Goal: Information Seeking & Learning: Find specific page/section

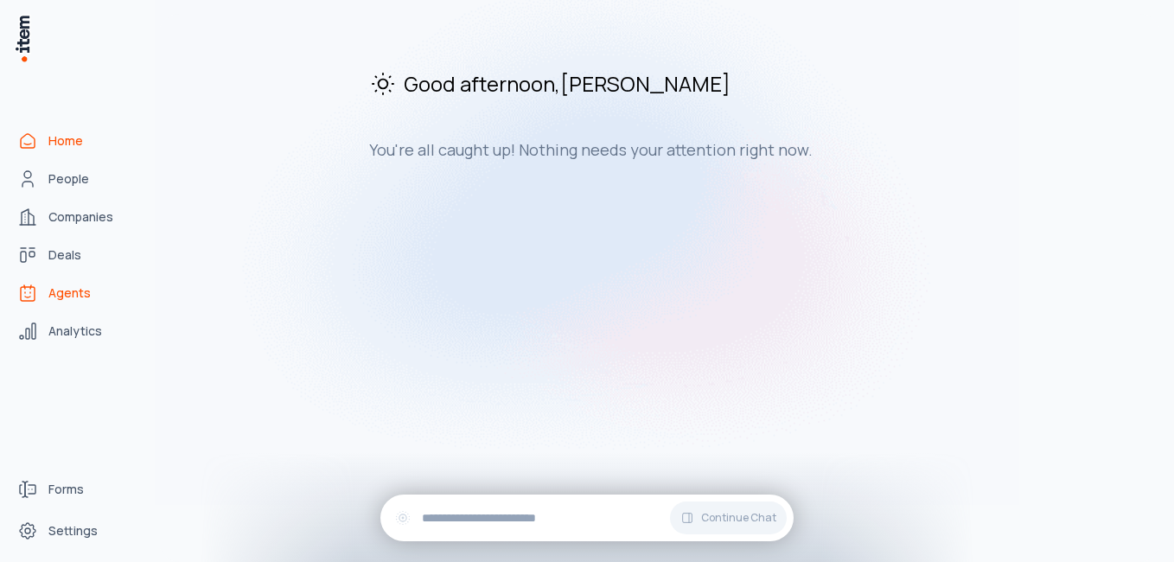
click at [64, 297] on span "Agents" at bounding box center [69, 292] width 42 height 17
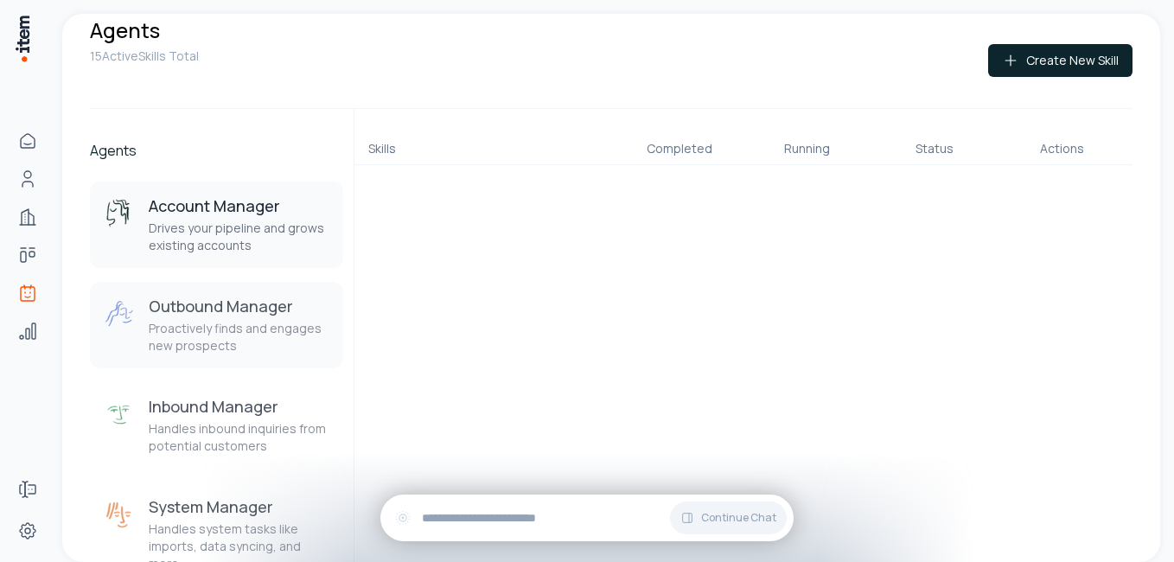
scroll to position [32, 0]
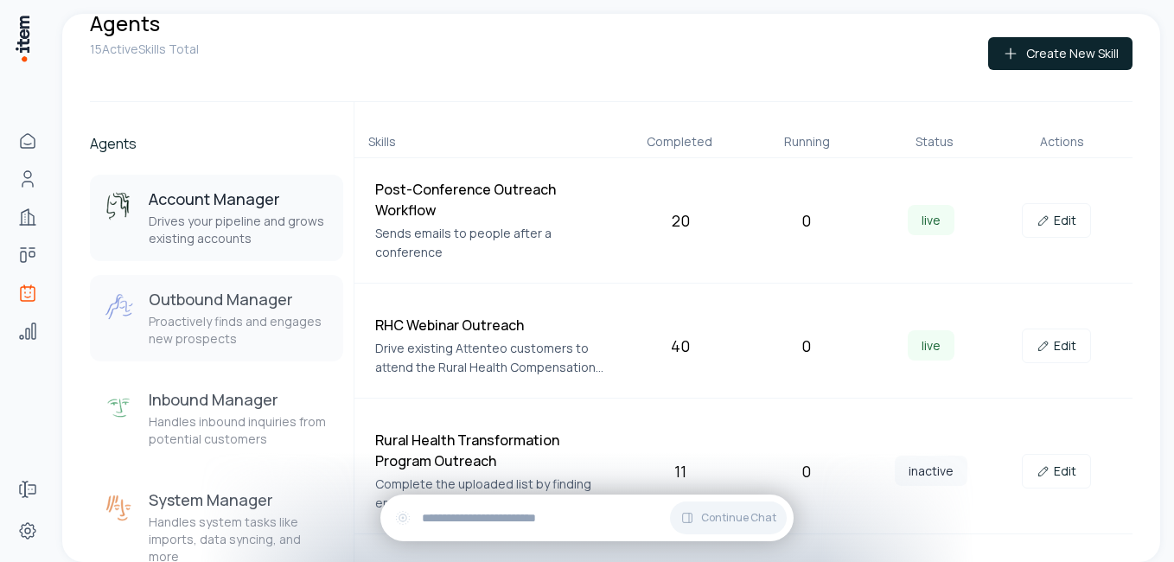
click at [204, 290] on h3 "Outbound Manager" at bounding box center [239, 299] width 181 height 21
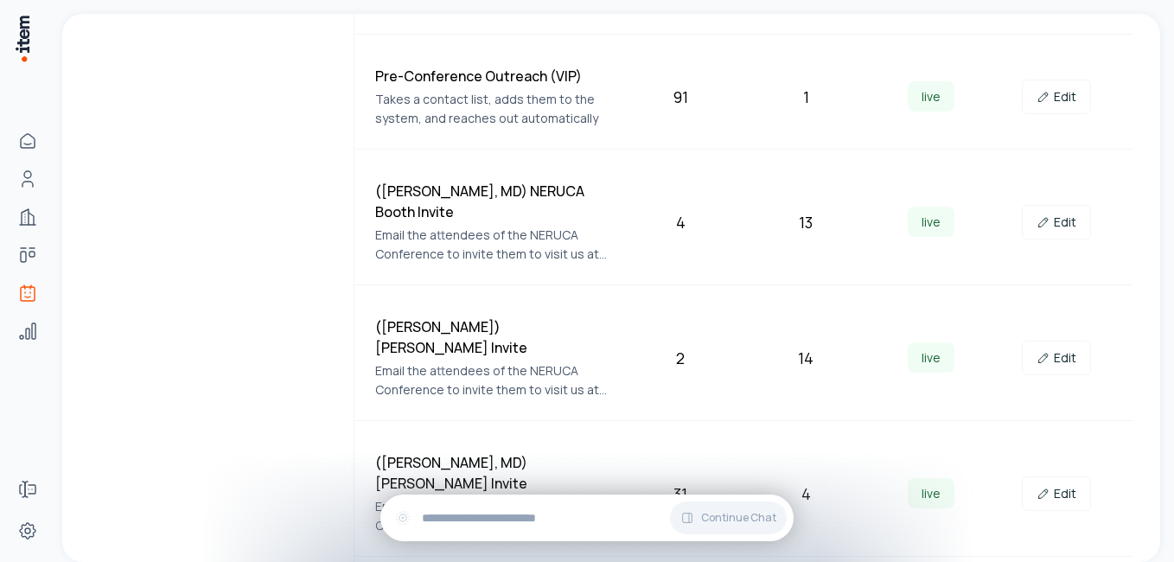
scroll to position [1037, 0]
click at [1061, 340] on link "Edit" at bounding box center [1056, 357] width 69 height 35
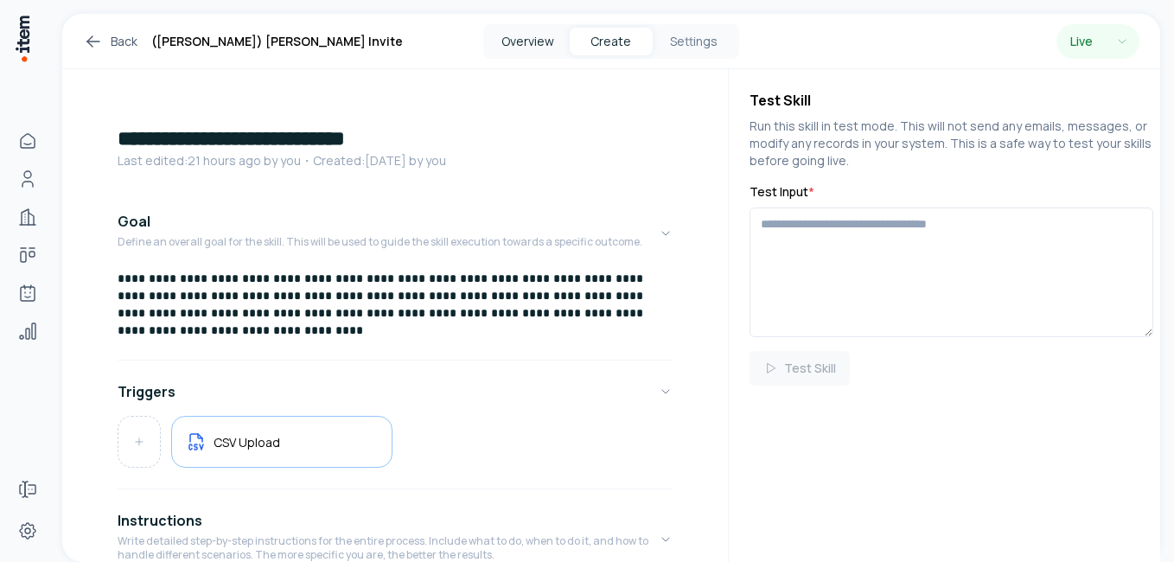
click at [520, 42] on button "Overview" at bounding box center [528, 42] width 83 height 28
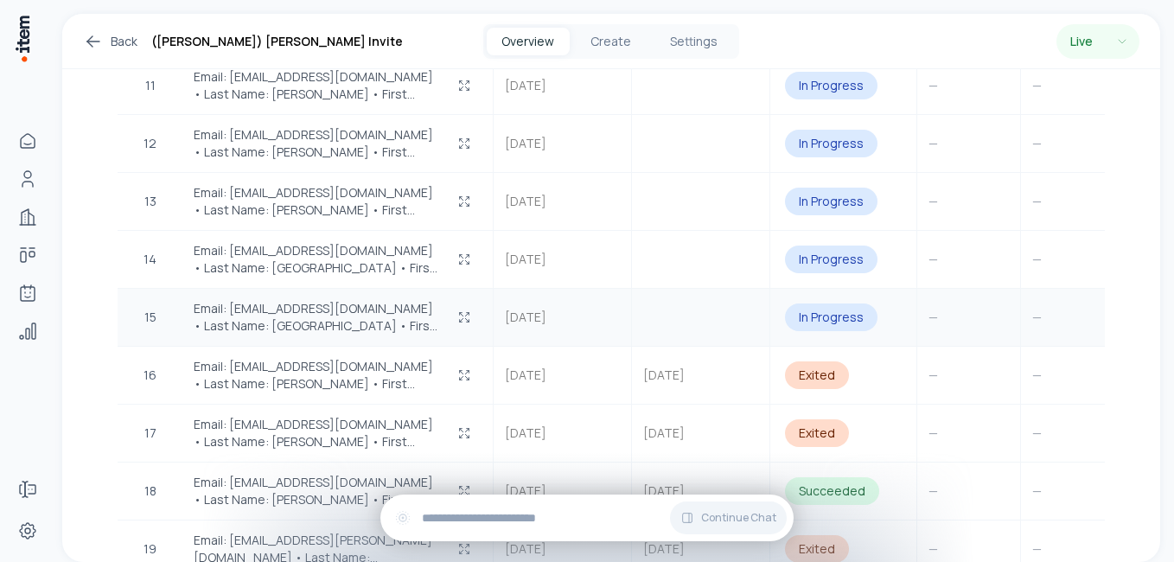
scroll to position [1236, 0]
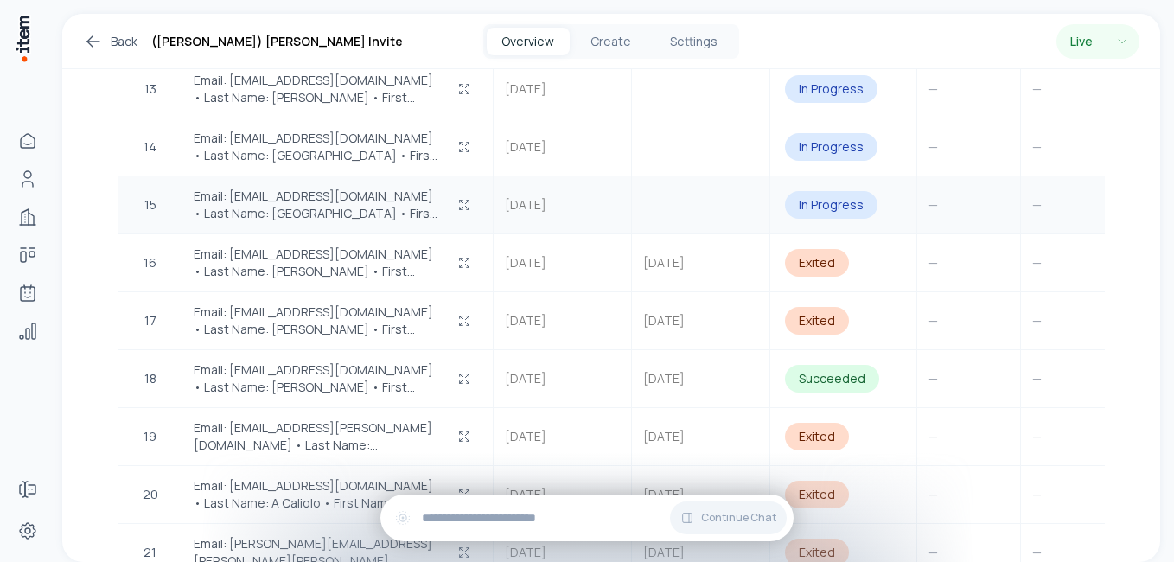
click at [364, 188] on span "Email: petholm@afcurgentcare.com • Last Name: Etholm • First Name: Petter …" at bounding box center [317, 205] width 246 height 35
click at [309, 200] on span "Email: petholm@afcurgentcare.com • Last Name: Etholm • First Name: Petter …" at bounding box center [317, 205] width 246 height 35
click at [465, 206] on icon "button" at bounding box center [464, 205] width 14 height 14
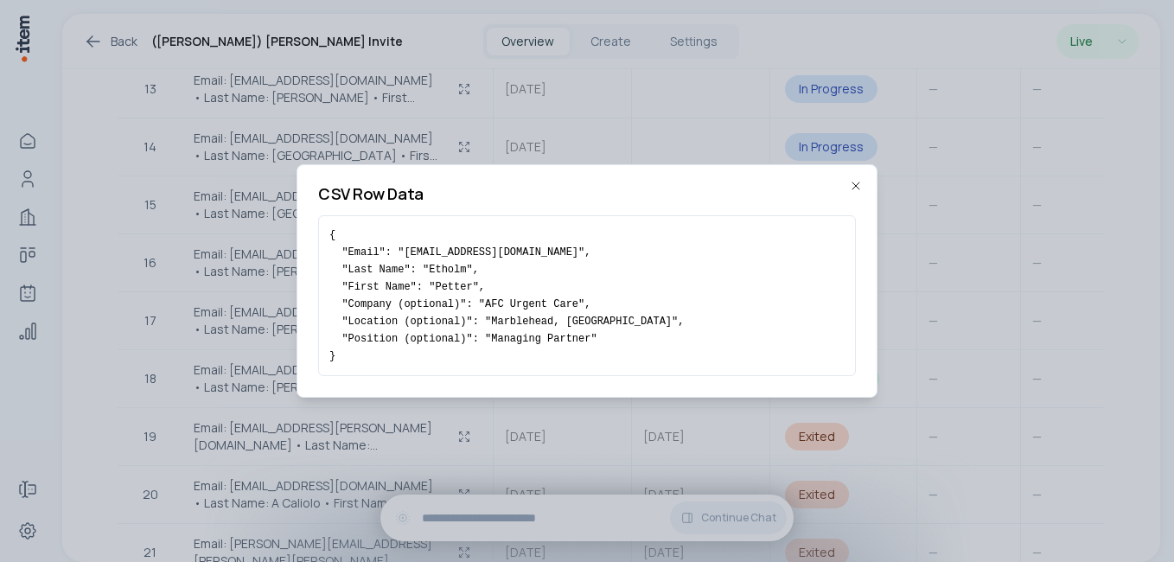
click at [857, 183] on icon "button" at bounding box center [856, 186] width 14 height 14
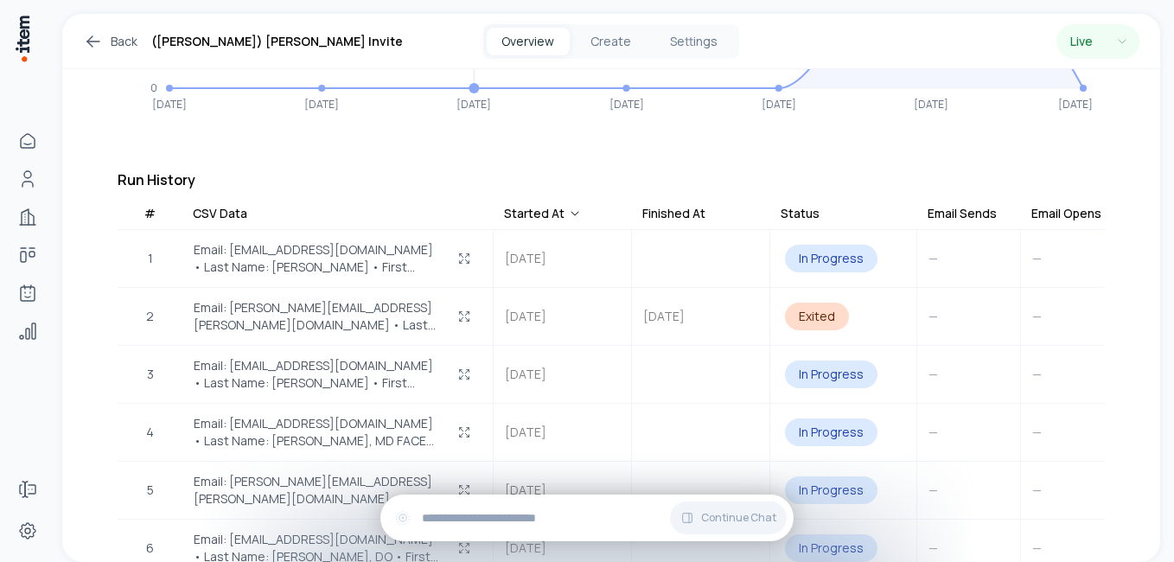
scroll to position [458, 0]
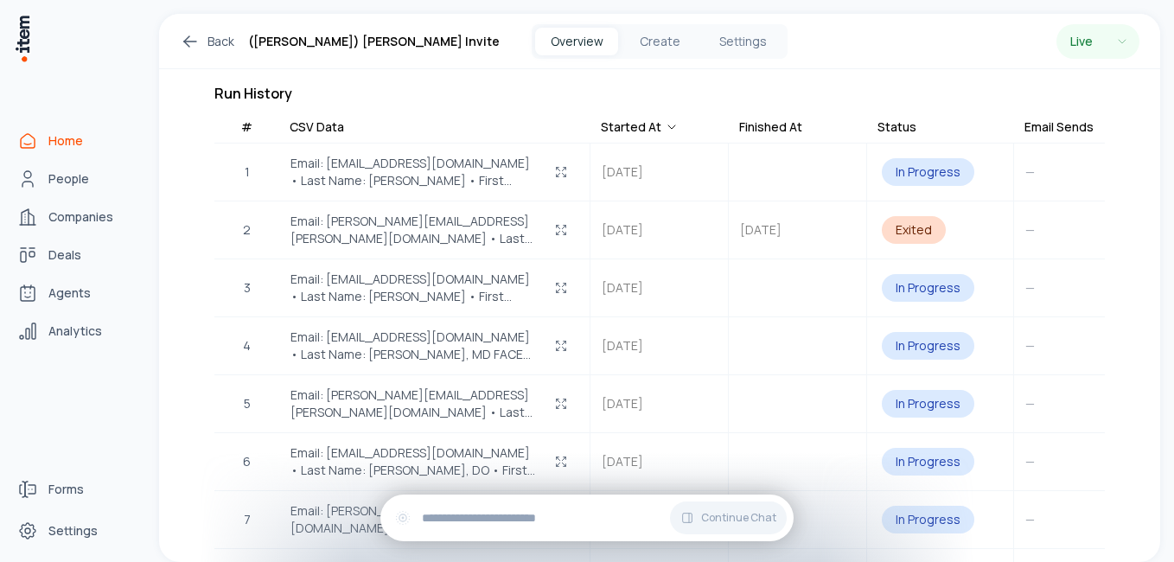
click at [33, 138] on icon "Home" at bounding box center [27, 141] width 21 height 21
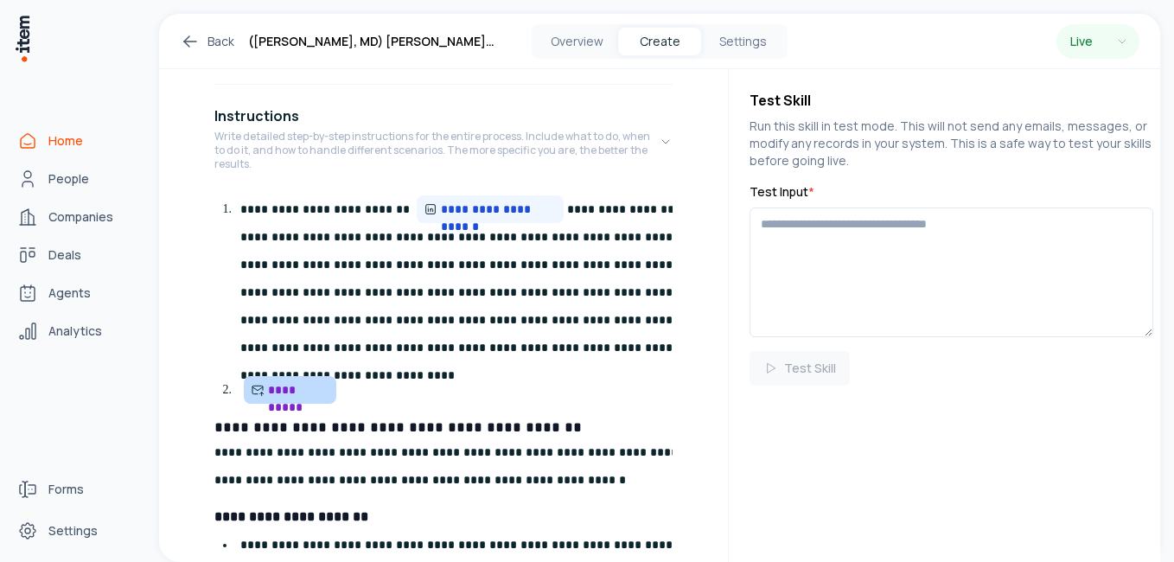
scroll to position [432, 0]
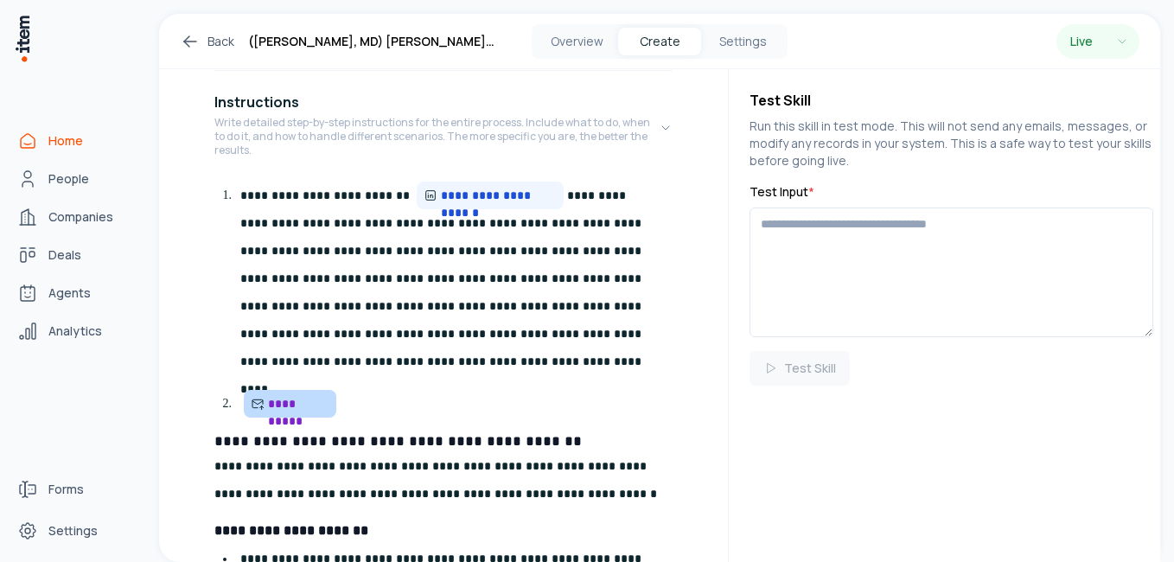
click at [60, 144] on span "Home" at bounding box center [65, 140] width 35 height 17
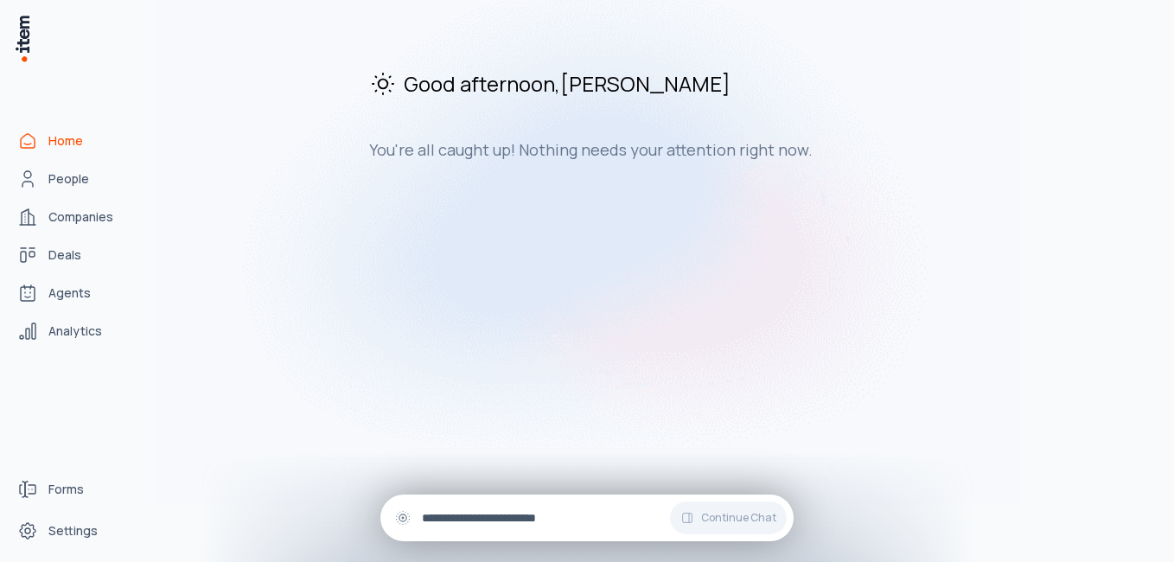
click at [455, 519] on input "text" at bounding box center [601, 517] width 358 height 19
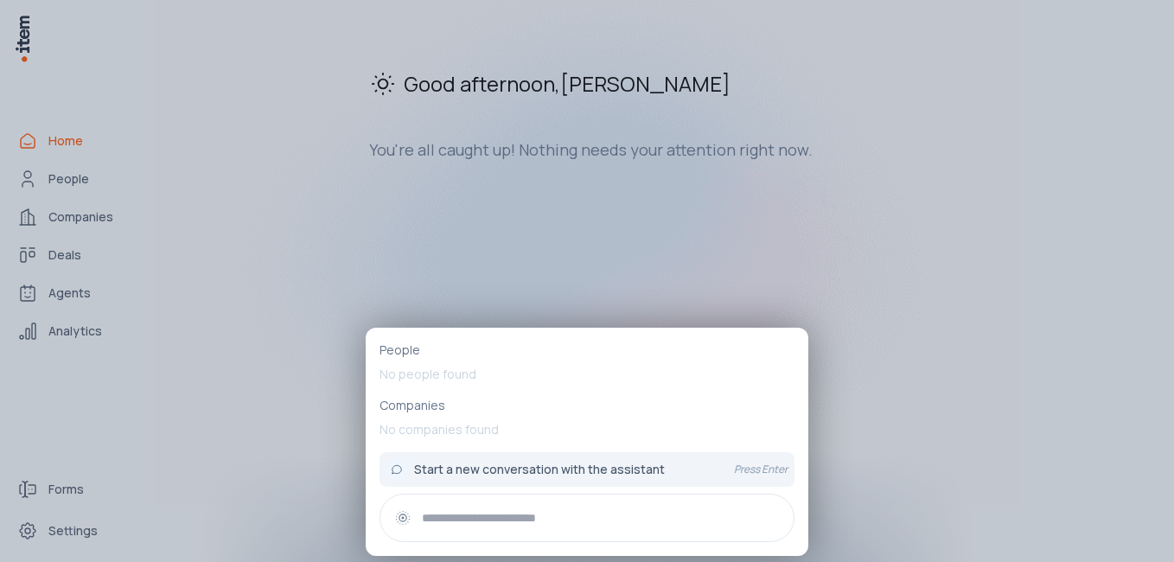
click at [320, 231] on div at bounding box center [587, 281] width 1174 height 562
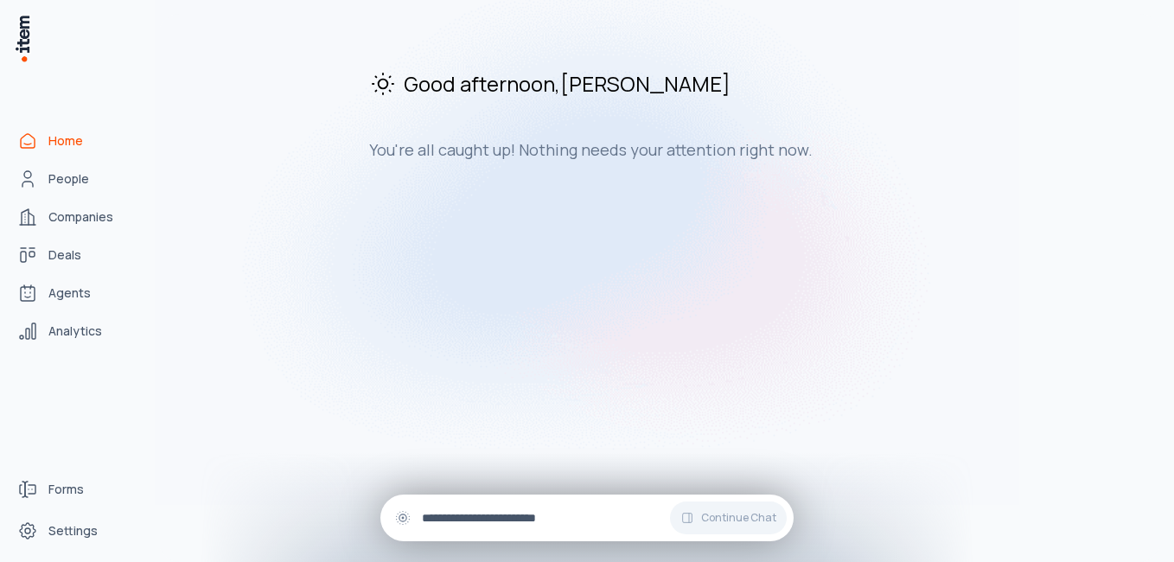
click at [471, 514] on input "text" at bounding box center [601, 517] width 358 height 19
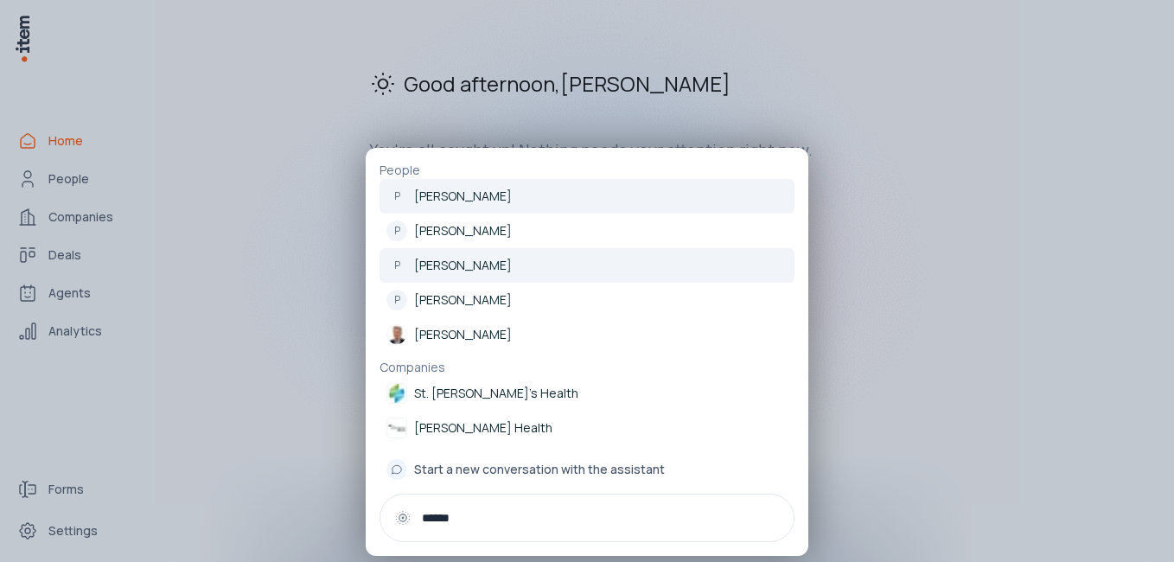
type input "******"
click at [453, 265] on p "Petter Etholm" at bounding box center [463, 265] width 98 height 17
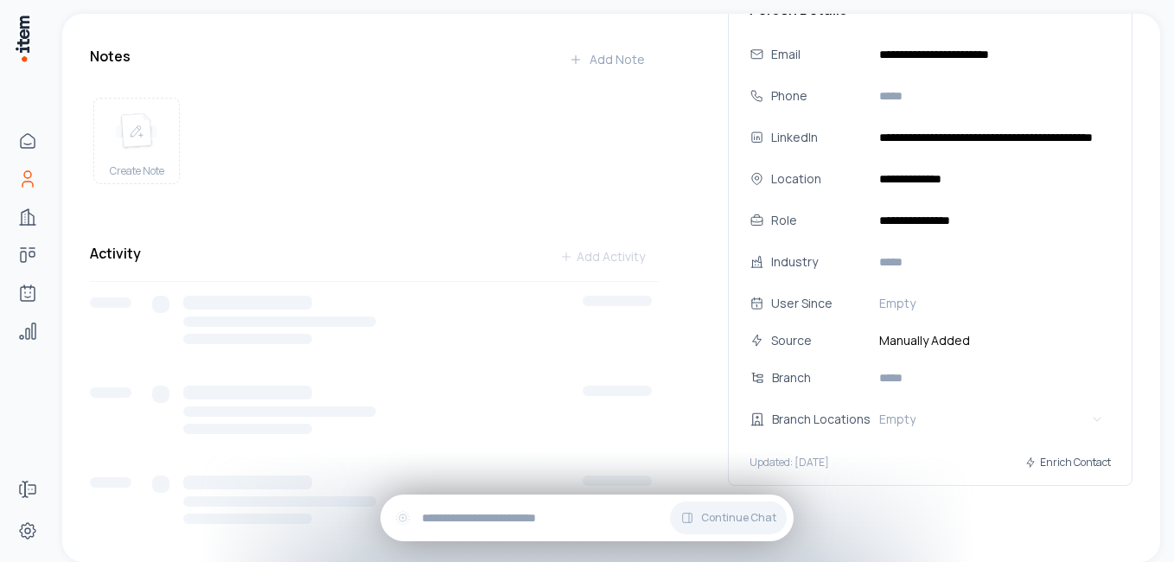
scroll to position [259, 0]
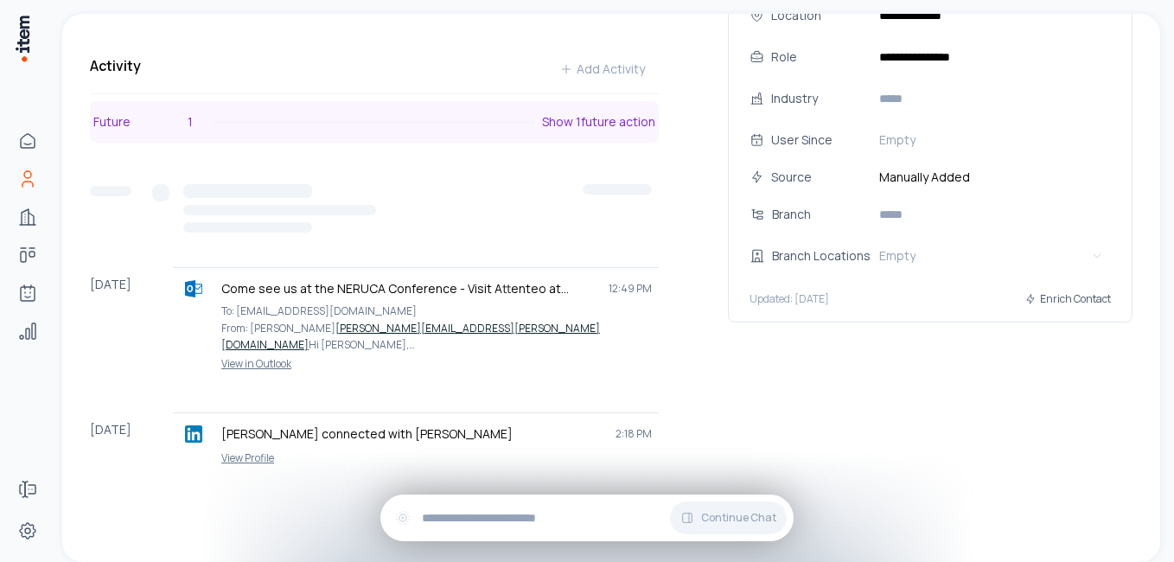
click at [290, 123] on div at bounding box center [372, 122] width 317 height 1
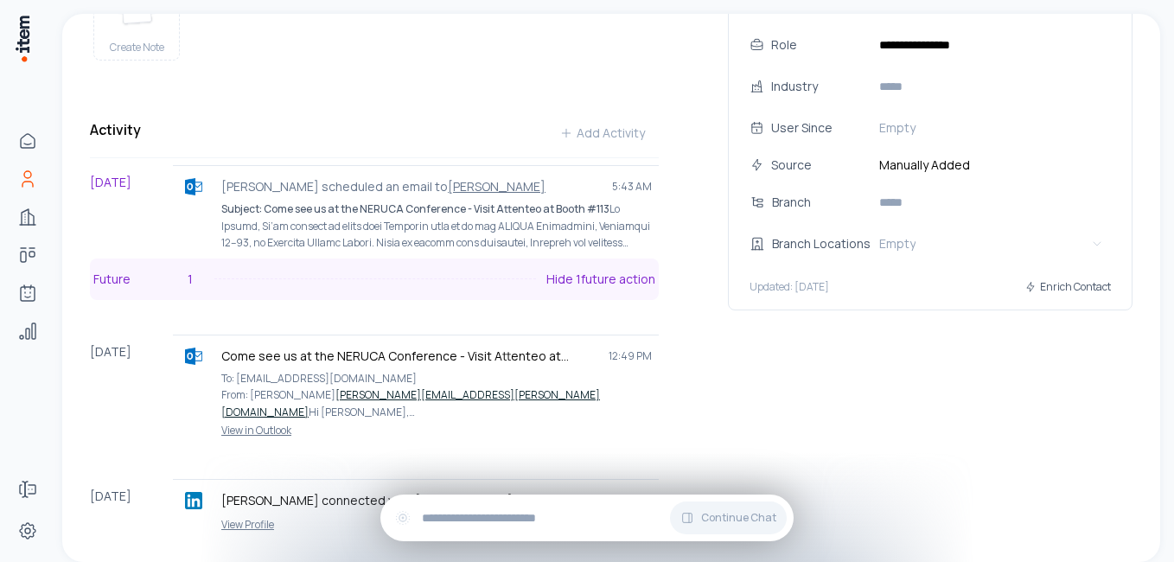
scroll to position [385, 0]
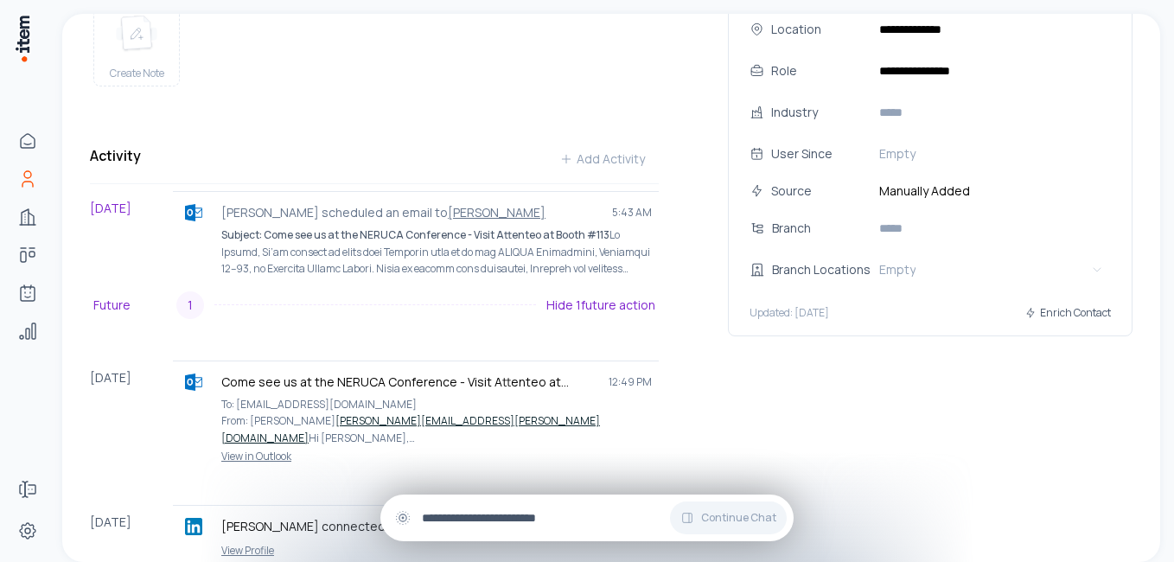
click at [456, 515] on input "text" at bounding box center [601, 517] width 358 height 19
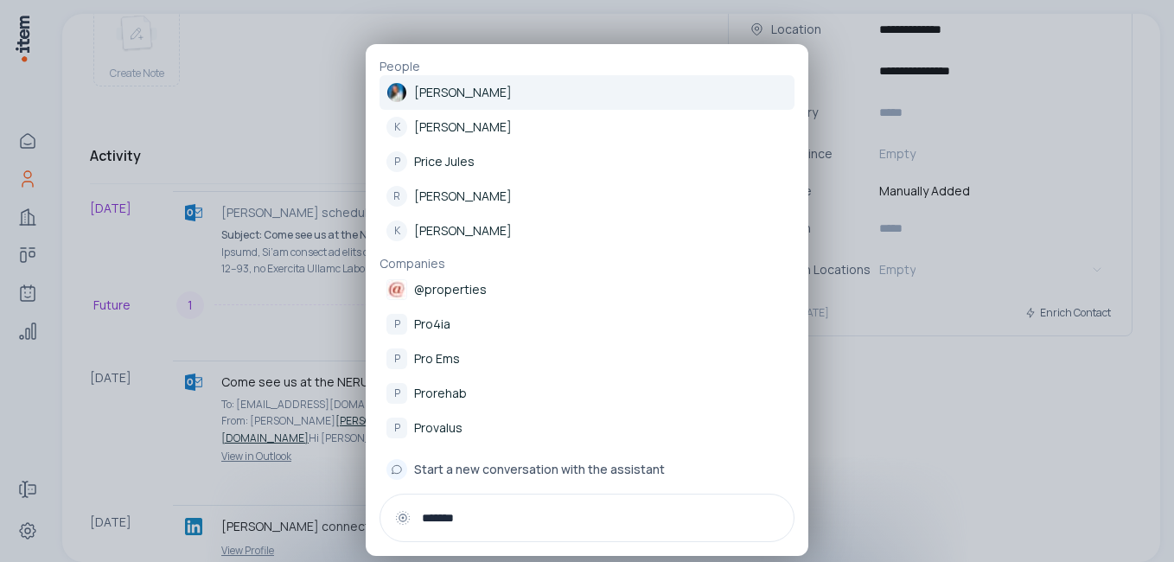
type input "*******"
click at [456, 94] on p "Nelsy Robles" at bounding box center [463, 92] width 98 height 17
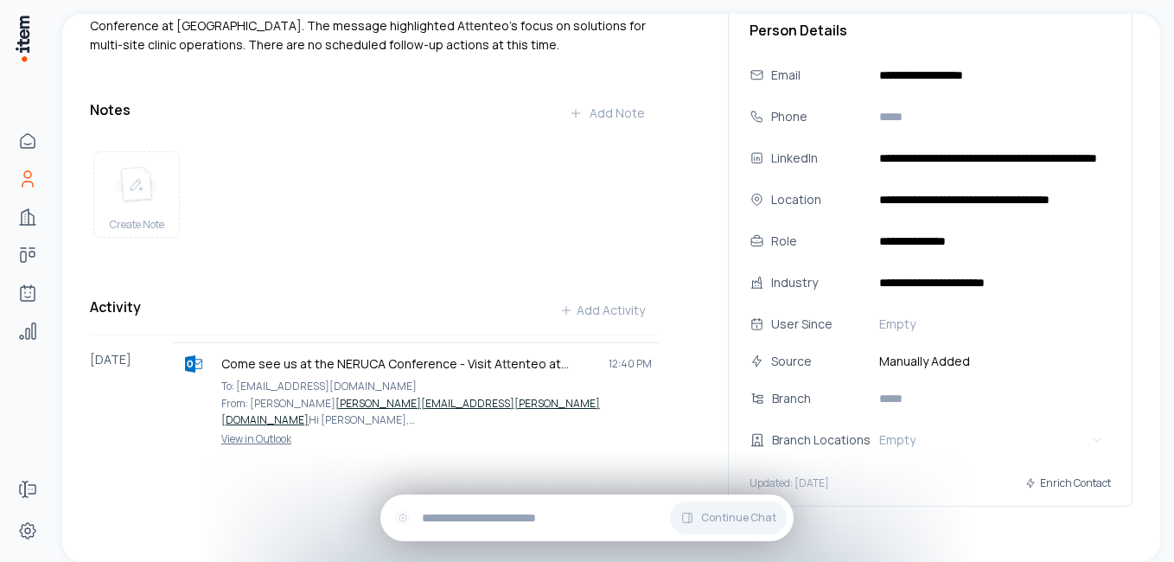
scroll to position [214, 0]
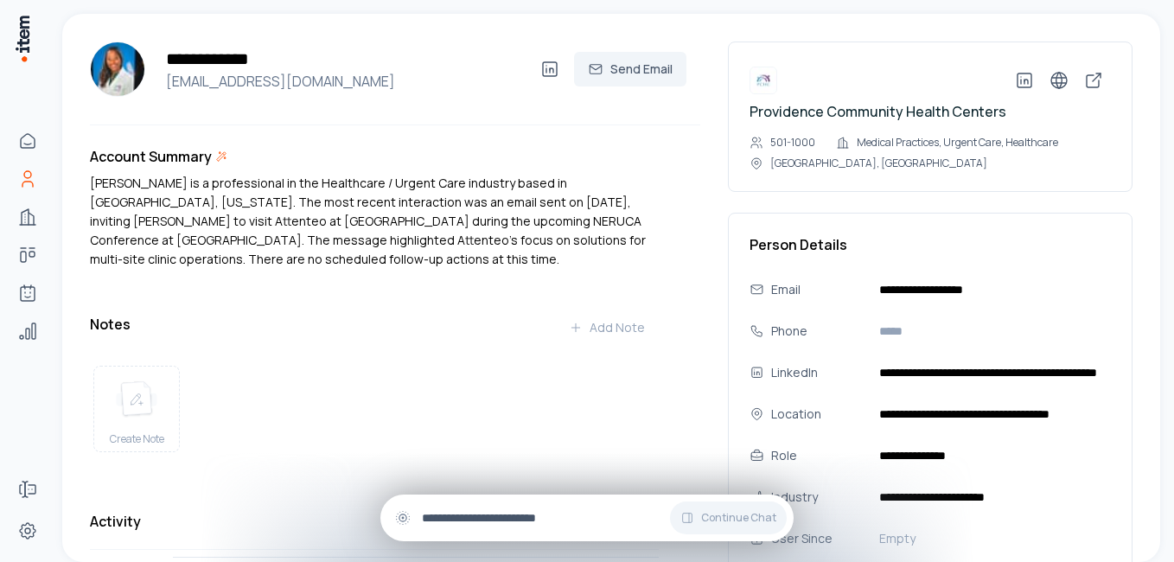
click at [467, 524] on input "text" at bounding box center [601, 517] width 358 height 19
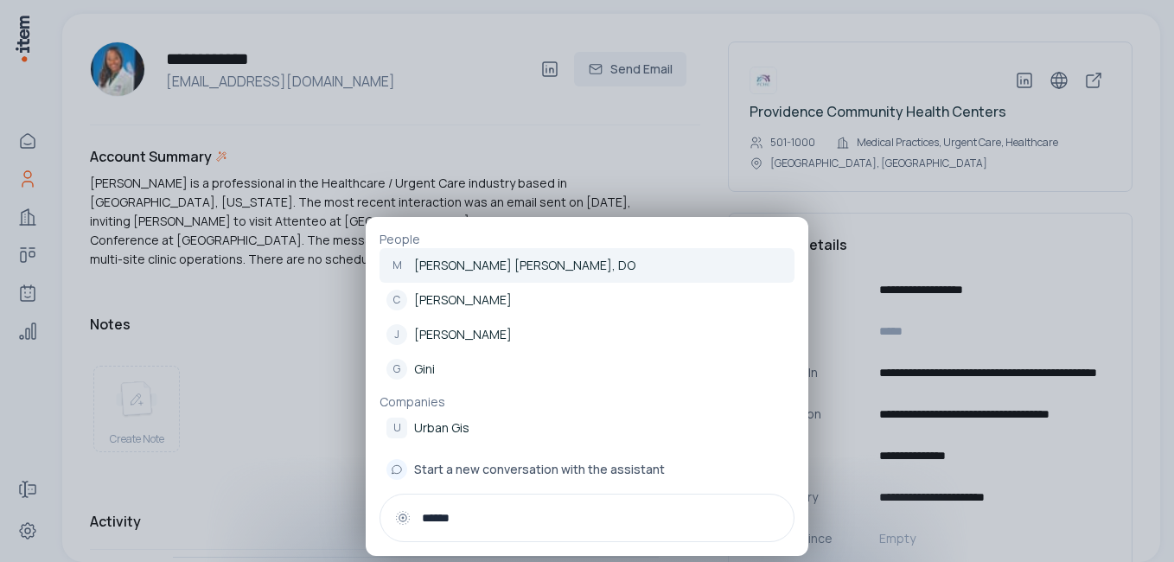
type input "******"
click at [488, 264] on p "[PERSON_NAME] [PERSON_NAME], DO" at bounding box center [524, 265] width 221 height 17
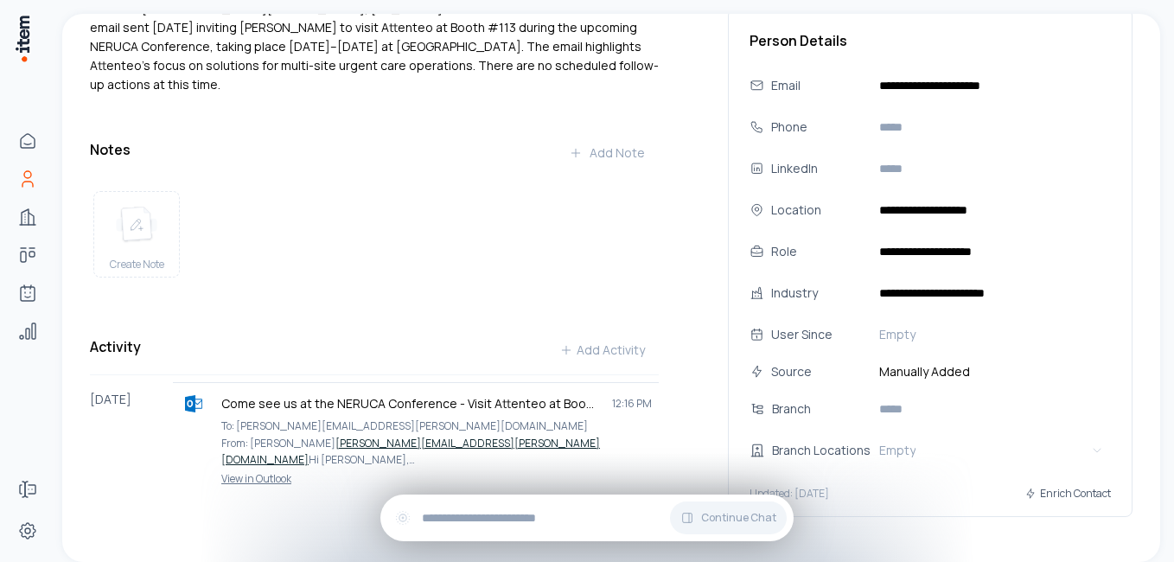
scroll to position [214, 0]
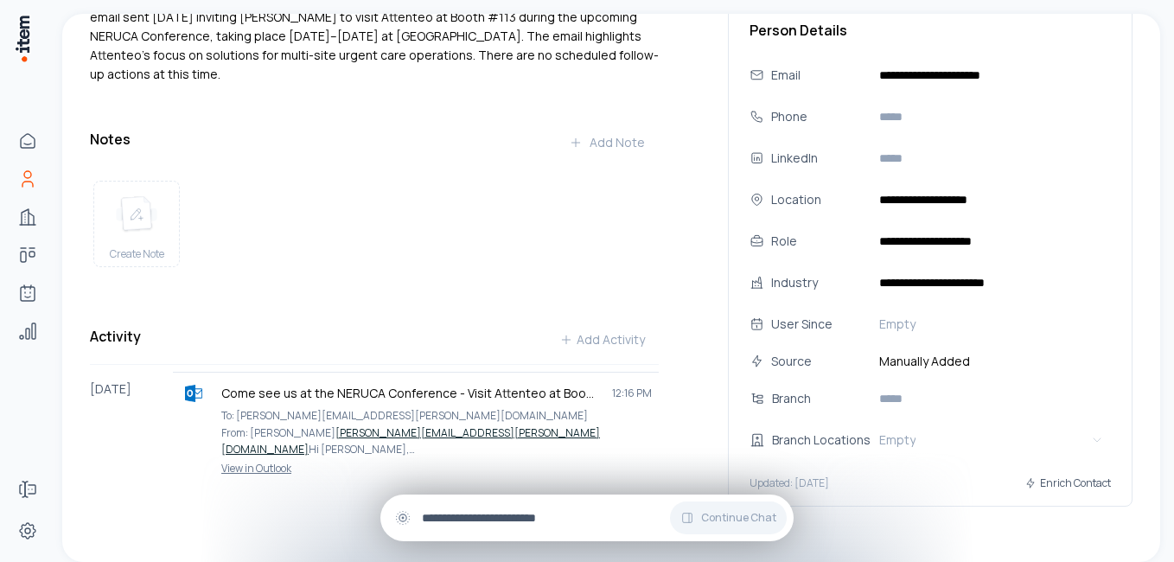
click at [485, 507] on div "Continue Chat" at bounding box center [586, 517] width 413 height 47
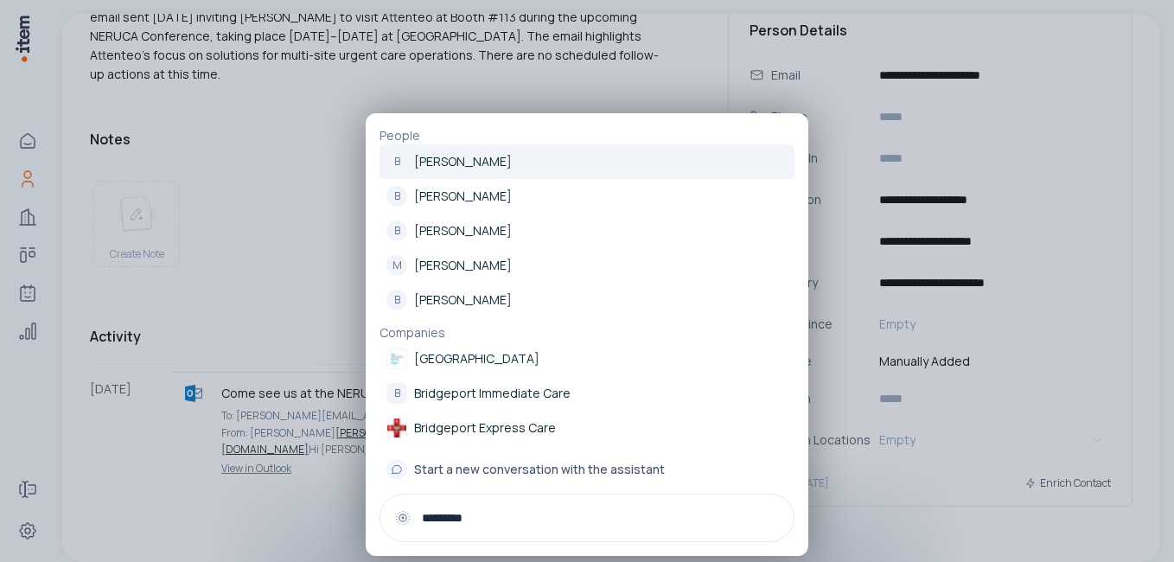
type input "*********"
click at [470, 159] on p "[PERSON_NAME]" at bounding box center [463, 161] width 98 height 17
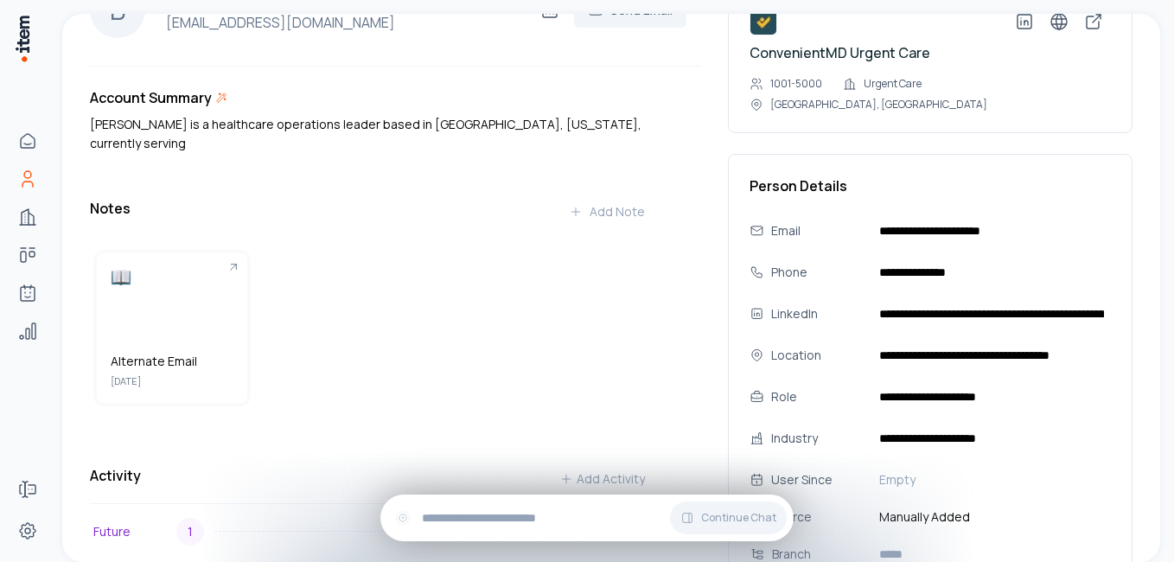
scroll to position [173, 0]
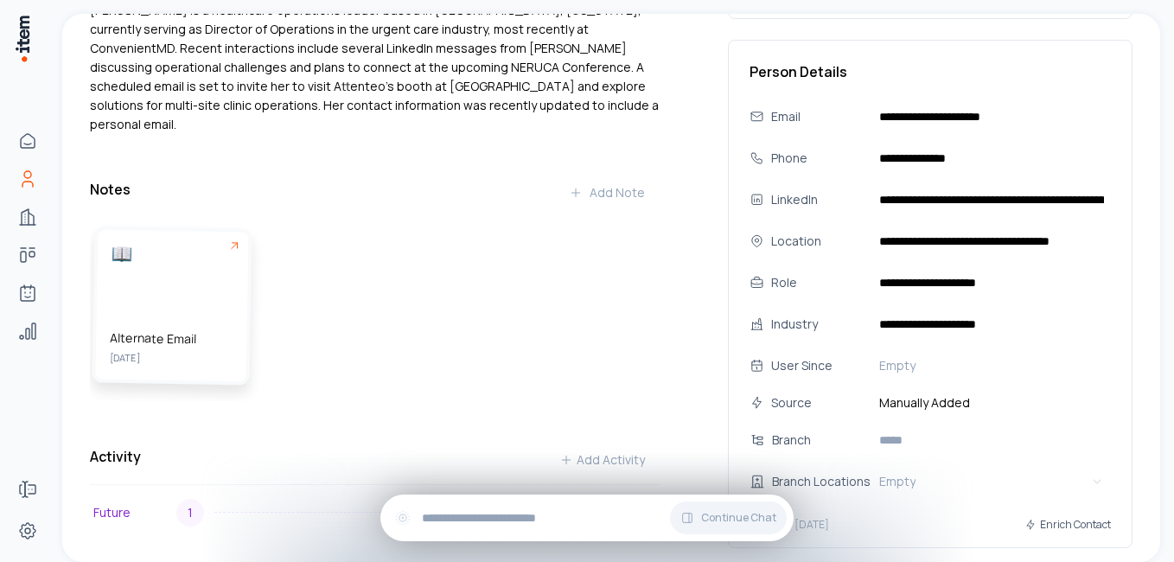
click at [149, 244] on div at bounding box center [173, 255] width 123 height 22
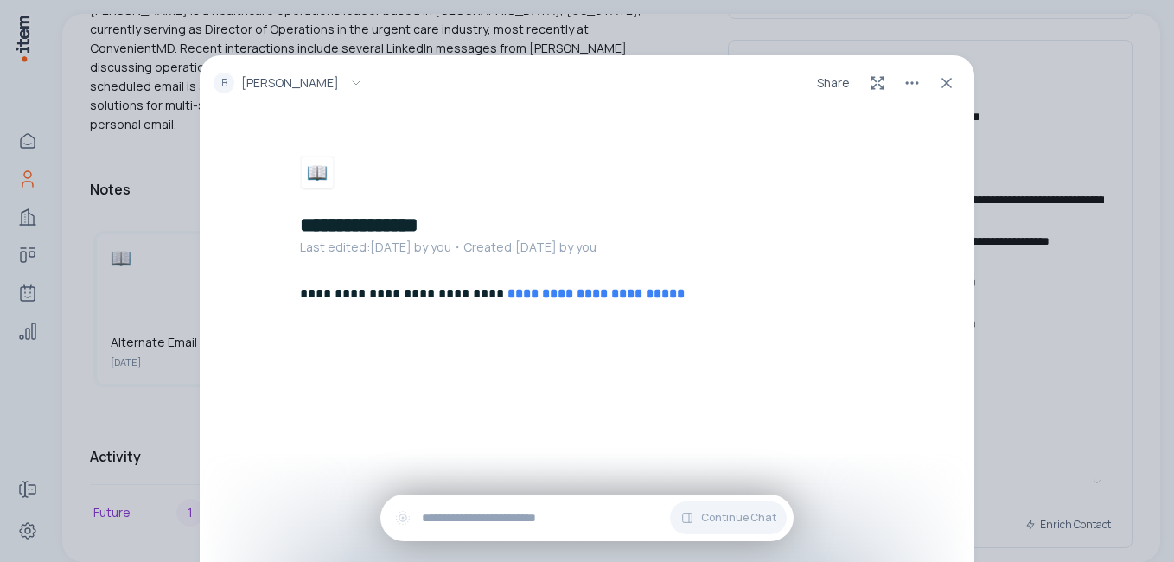
click at [948, 80] on icon at bounding box center [946, 82] width 17 height 17
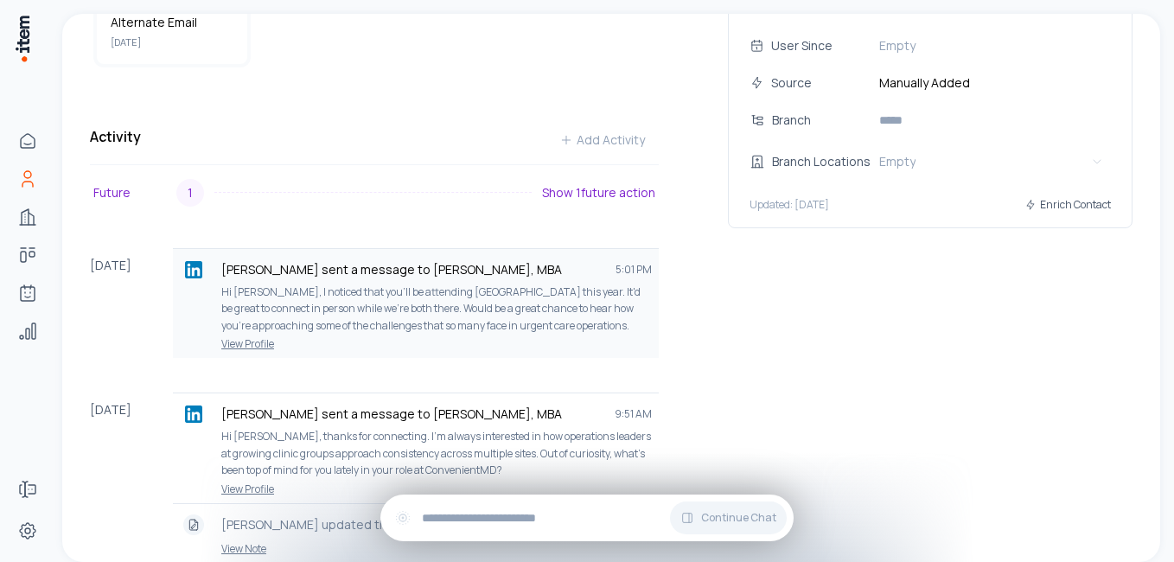
scroll to position [519, 0]
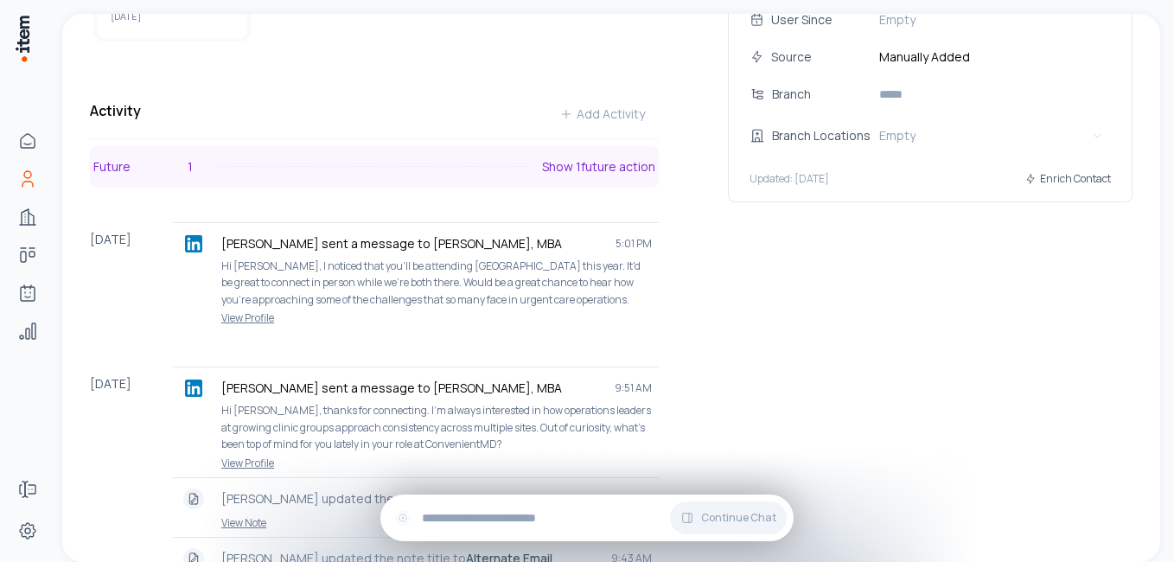
click at [260, 166] on div at bounding box center [372, 166] width 317 height 1
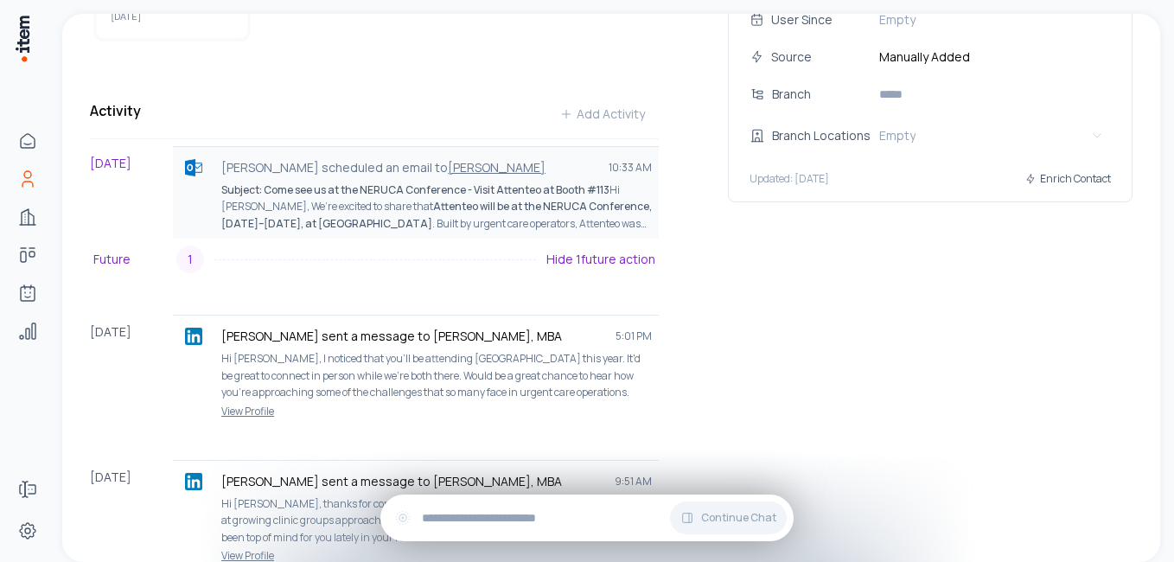
click at [319, 213] on strong "Attenteo will be at the NERUCA Conference, September 28–30, at Foxwoods Resort …" at bounding box center [436, 215] width 431 height 32
click at [350, 167] on p "Gabriel Granger scheduled an email to Bridgette Adams" at bounding box center [407, 167] width 373 height 17
click at [194, 161] on img at bounding box center [193, 167] width 17 height 17
drag, startPoint x: 264, startPoint y: 198, endPoint x: 248, endPoint y: 191, distance: 17.0
click at [248, 191] on p "Subject: Come see us at the NERUCA Conference - Visit Attenteo at Booth #113 Hi…" at bounding box center [436, 207] width 431 height 51
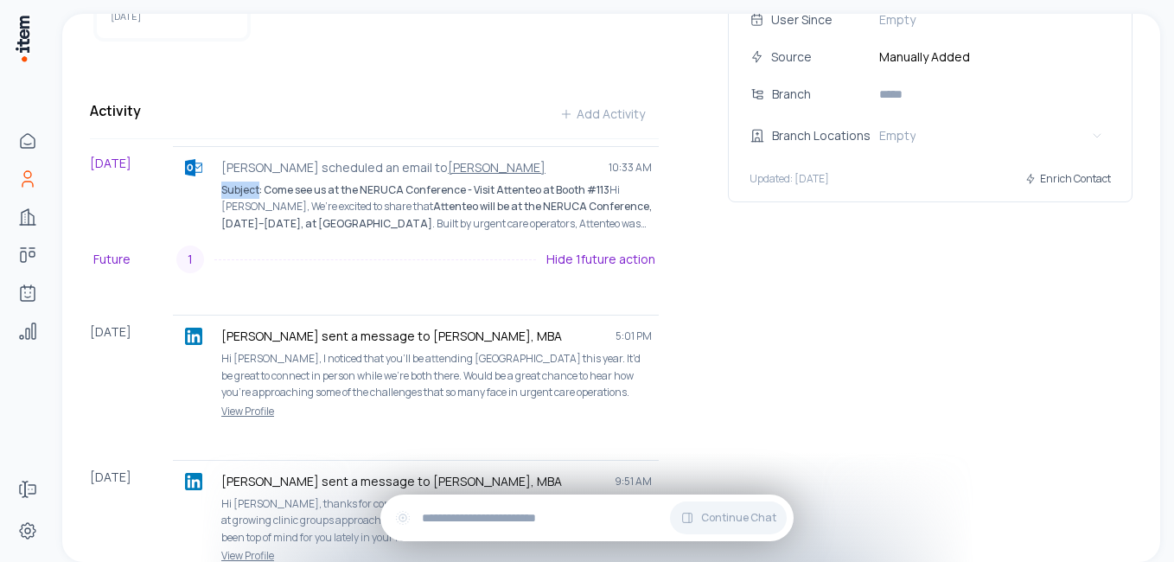
click at [248, 190] on strong "Subject: Come see us at the NERUCA Conference - Visit Attenteo at Booth #113" at bounding box center [415, 189] width 388 height 15
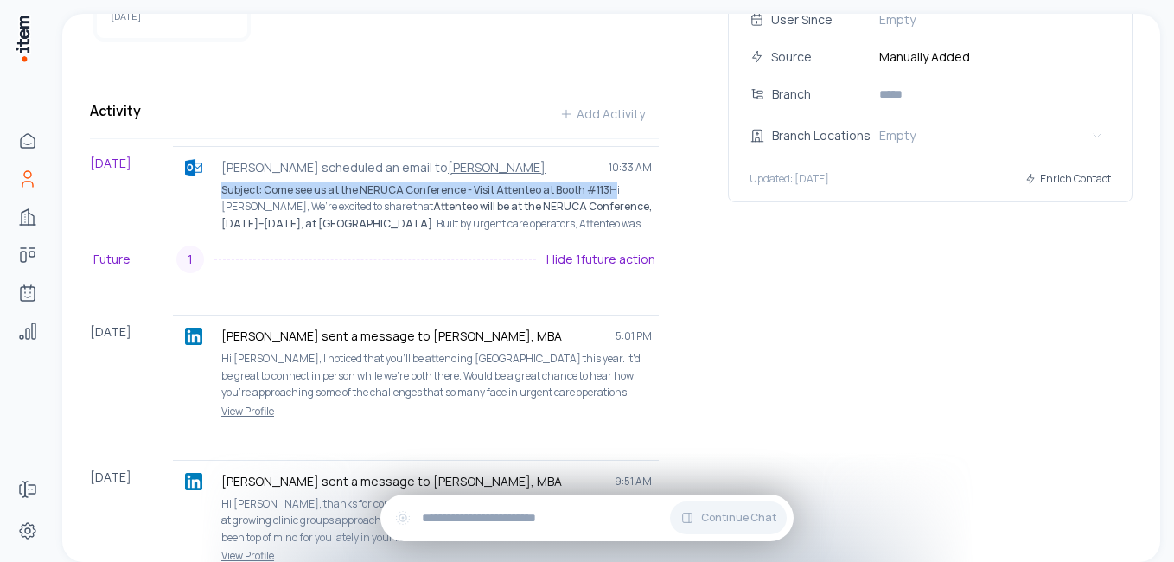
click at [248, 190] on strong "Subject: Come see us at the NERUCA Conference - Visit Attenteo at Booth #113" at bounding box center [415, 189] width 388 height 15
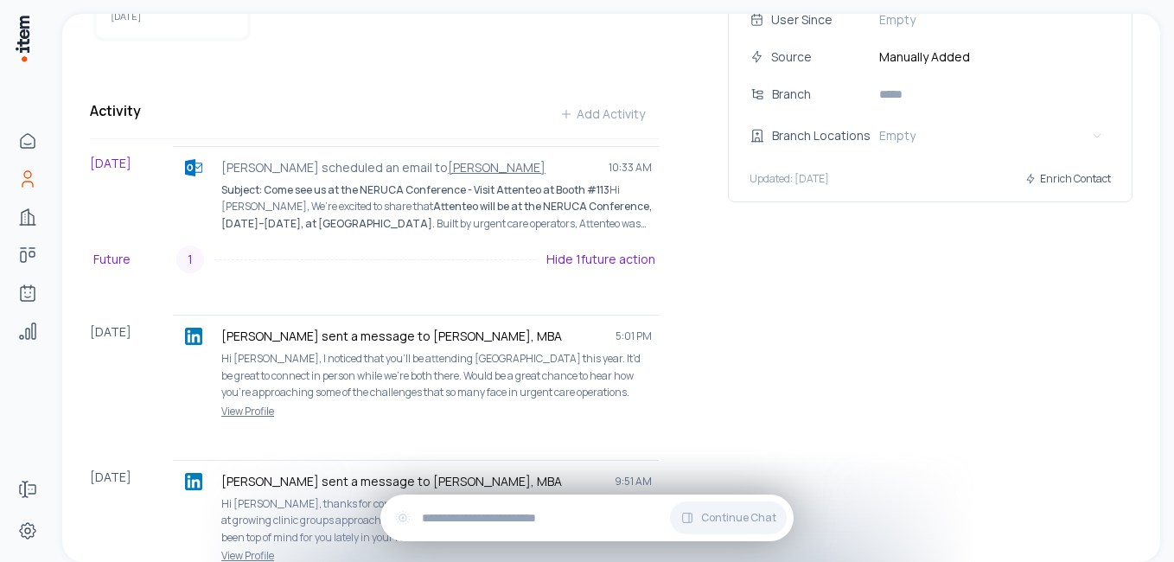
drag, startPoint x: 248, startPoint y: 190, endPoint x: 345, endPoint y: 219, distance: 100.9
click at [345, 219] on strong "Attenteo will be at the NERUCA Conference, [DATE]–[DATE], at [GEOGRAPHIC_DATA]" at bounding box center [436, 215] width 431 height 32
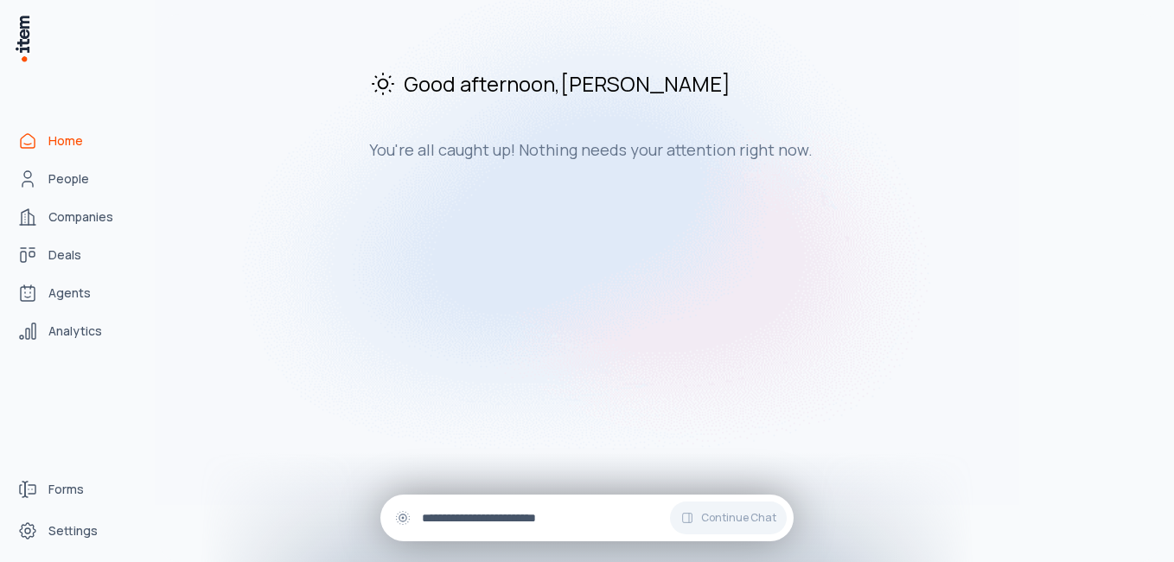
click at [517, 518] on input "text" at bounding box center [601, 517] width 358 height 19
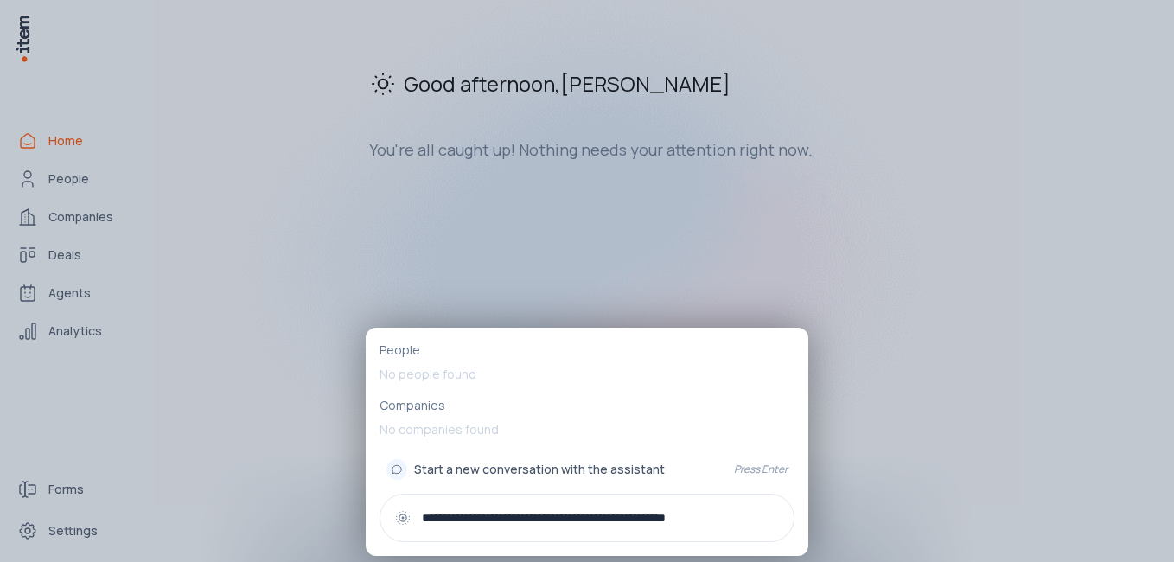
type input "**********"
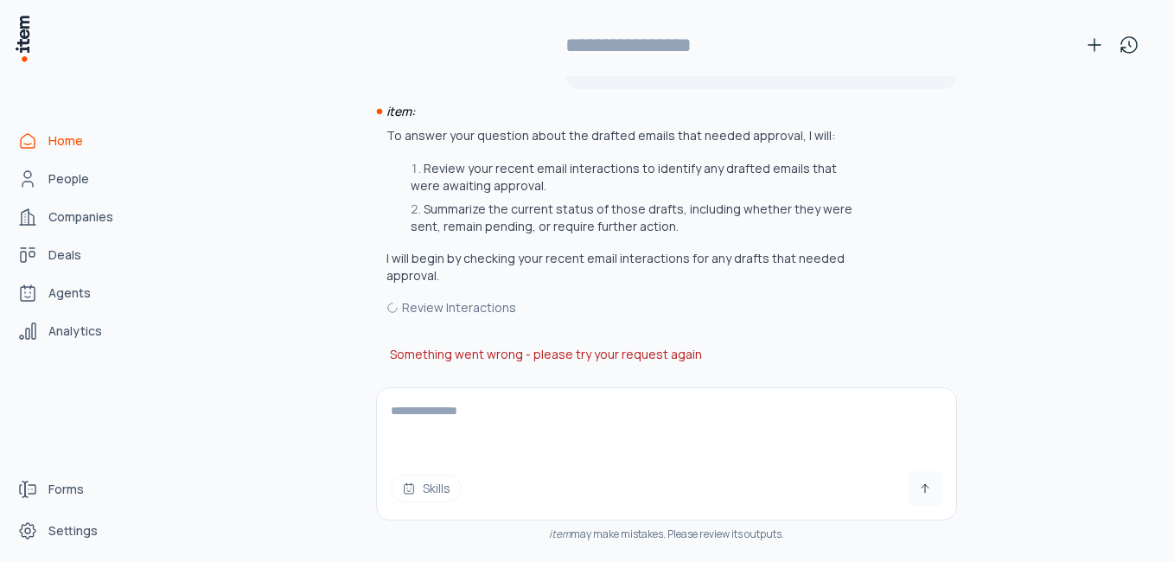
scroll to position [64, 0]
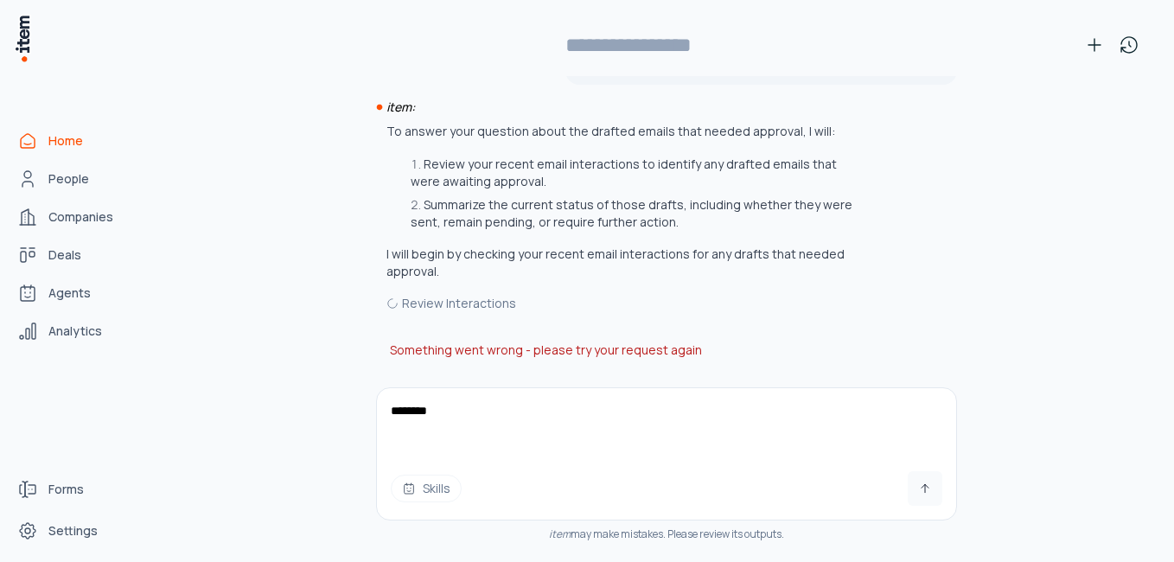
type textarea "*********"
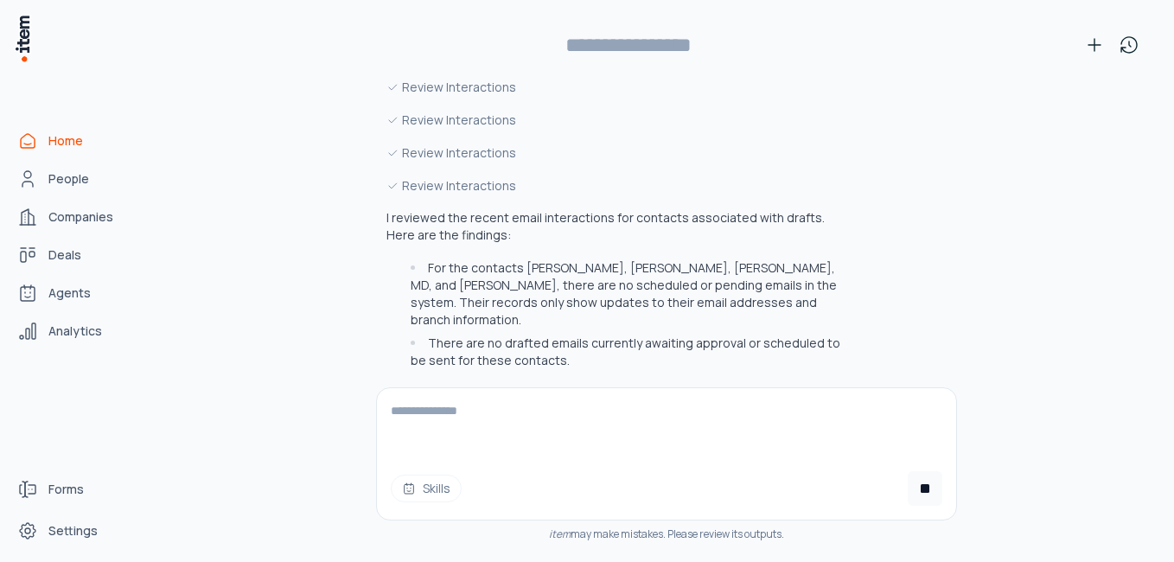
scroll to position [531, 0]
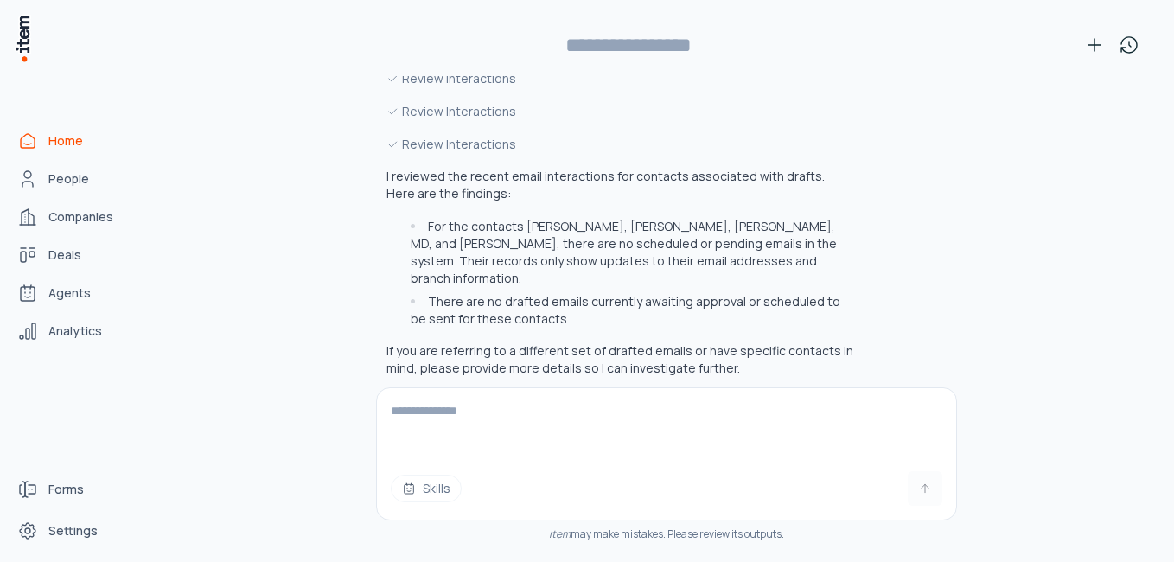
type input "**********"
click at [67, 290] on span "Agents" at bounding box center [69, 292] width 42 height 17
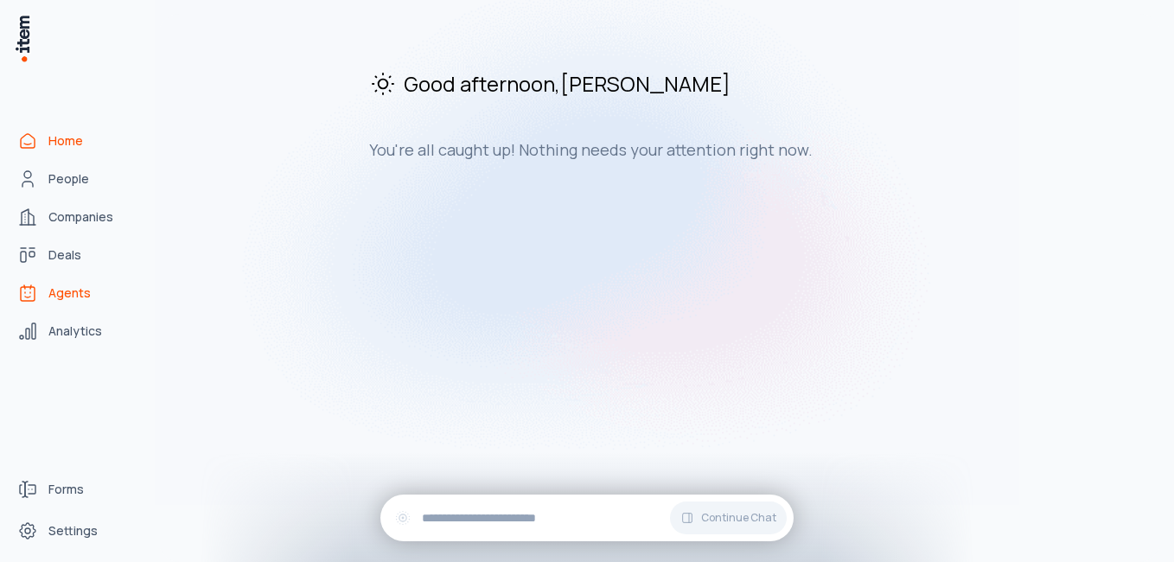
scroll to position [0, 0]
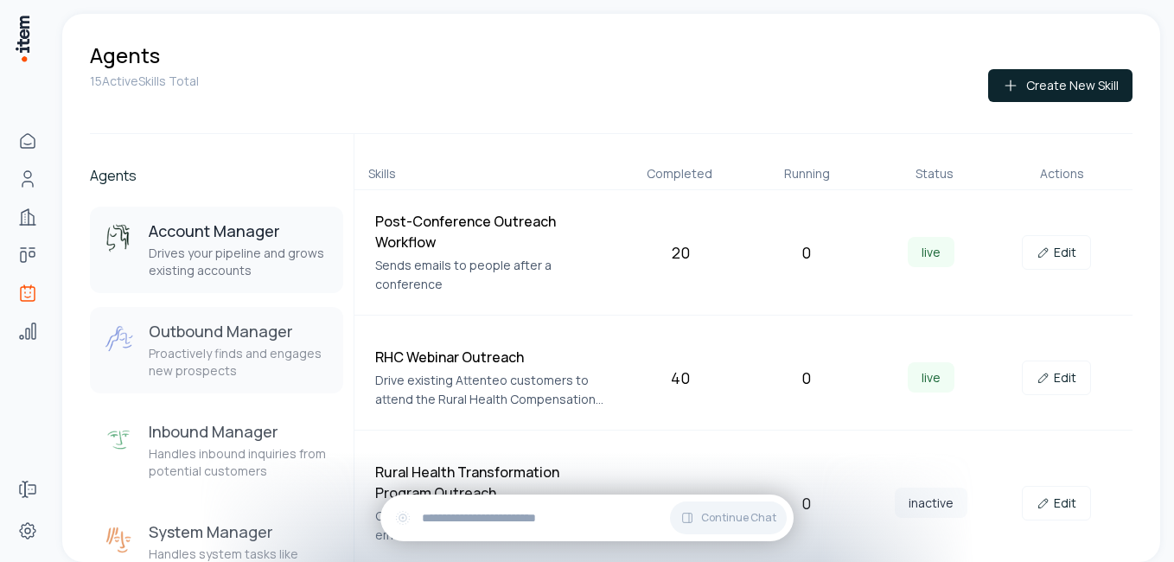
click at [195, 347] on p "Proactively finds and engages new prospects" at bounding box center [239, 362] width 181 height 35
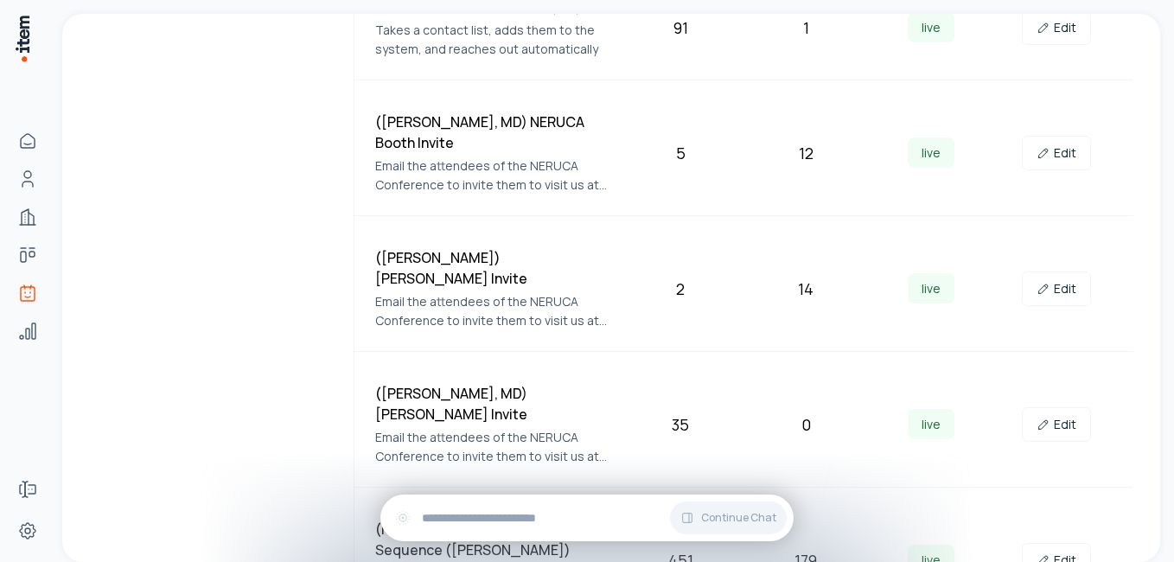
scroll to position [1124, 0]
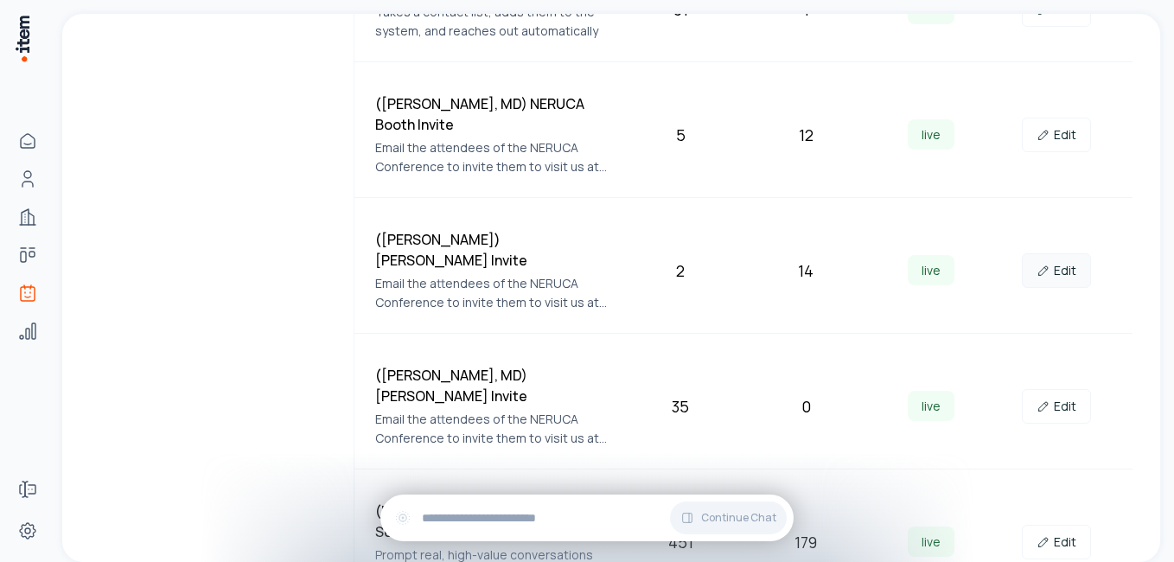
click at [1059, 253] on link "Edit" at bounding box center [1056, 270] width 69 height 35
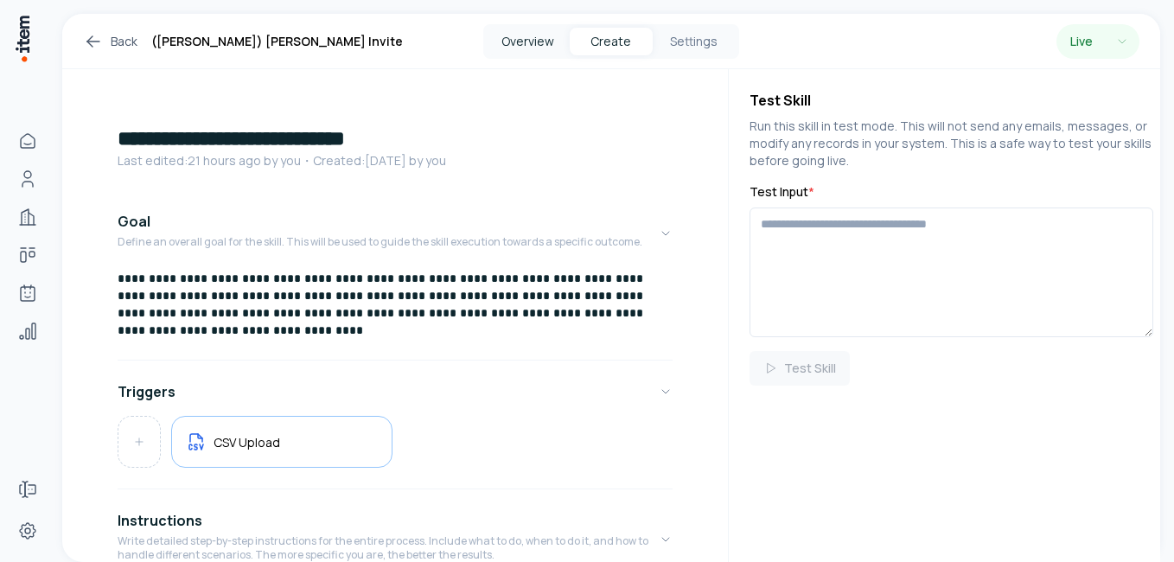
click at [536, 41] on button "Overview" at bounding box center [528, 42] width 83 height 28
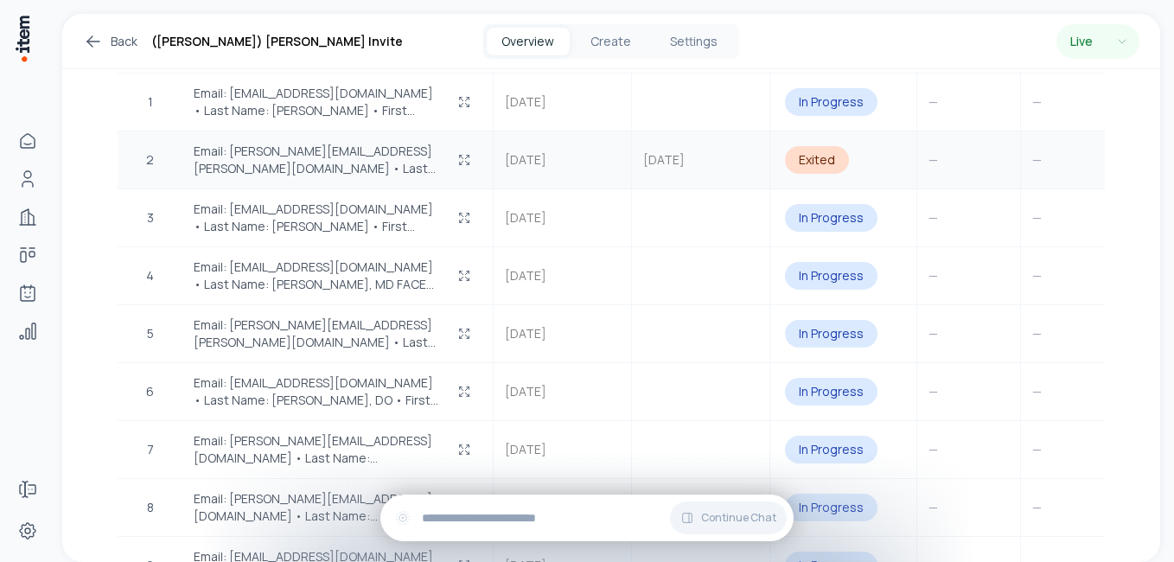
scroll to position [588, 0]
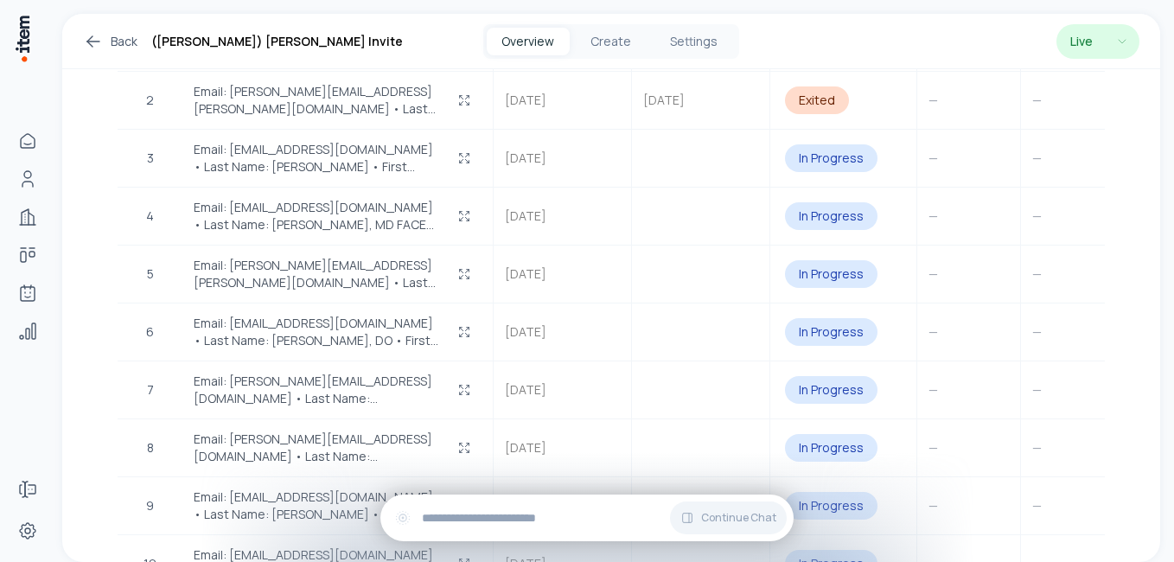
click at [1125, 45] on html "**********" at bounding box center [587, 281] width 1174 height 562
click at [875, 47] on html "**********" at bounding box center [587, 281] width 1174 height 562
click at [88, 40] on icon at bounding box center [89, 38] width 5 height 5
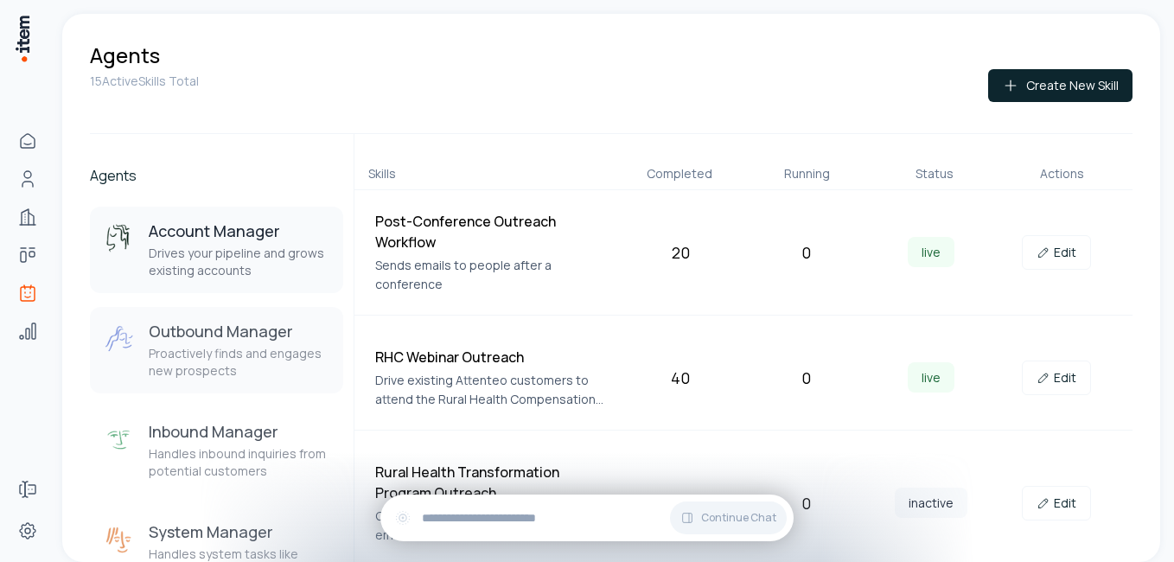
click at [193, 339] on h3 "Outbound Manager" at bounding box center [239, 331] width 181 height 21
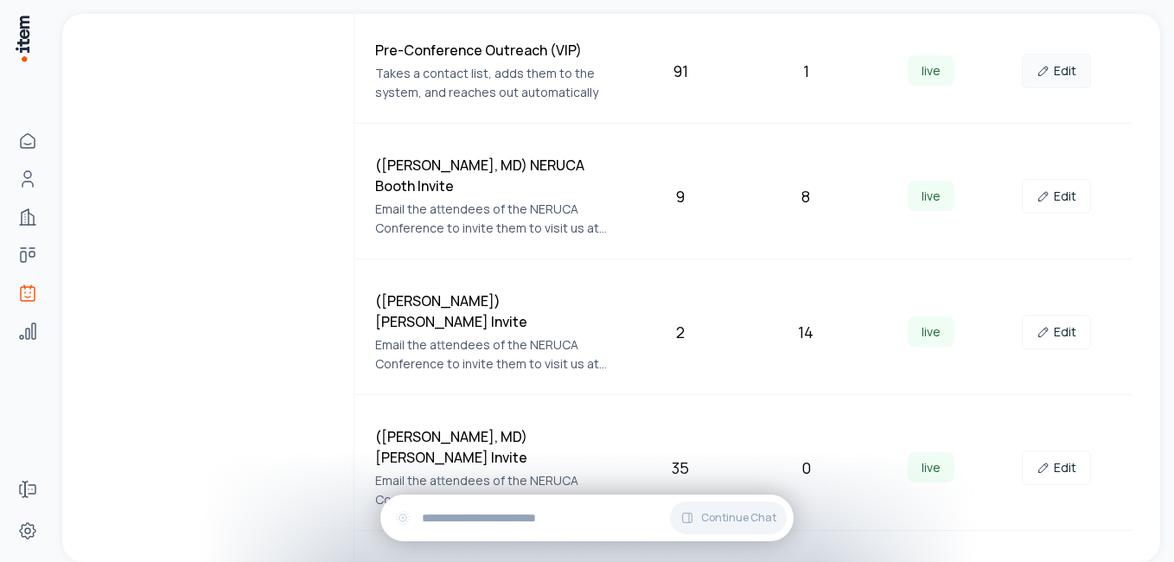
scroll to position [1124, 0]
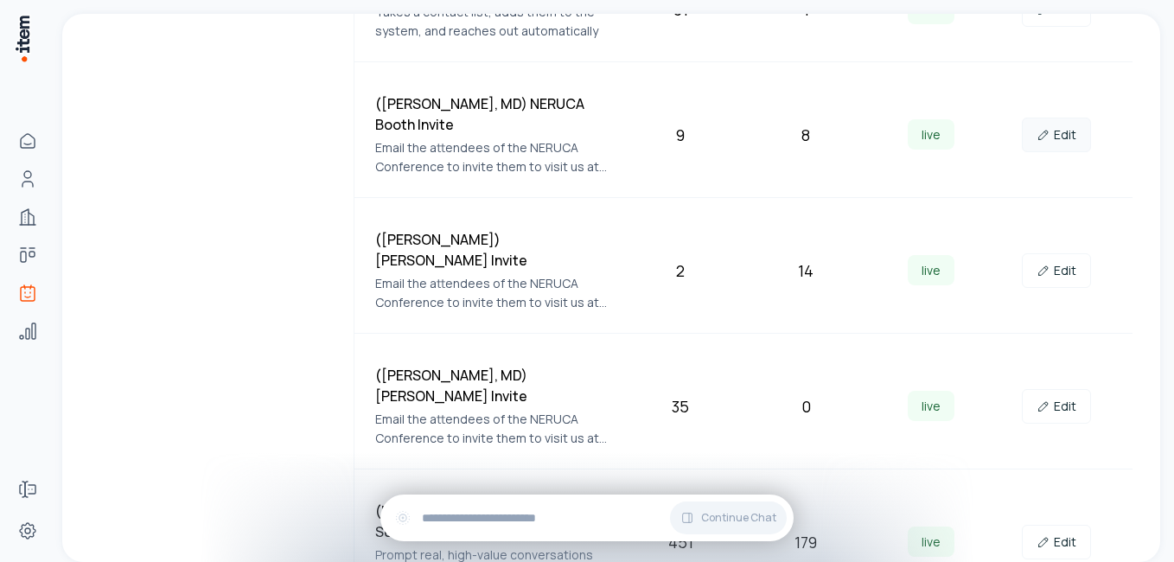
click at [1052, 118] on link "Edit" at bounding box center [1056, 135] width 69 height 35
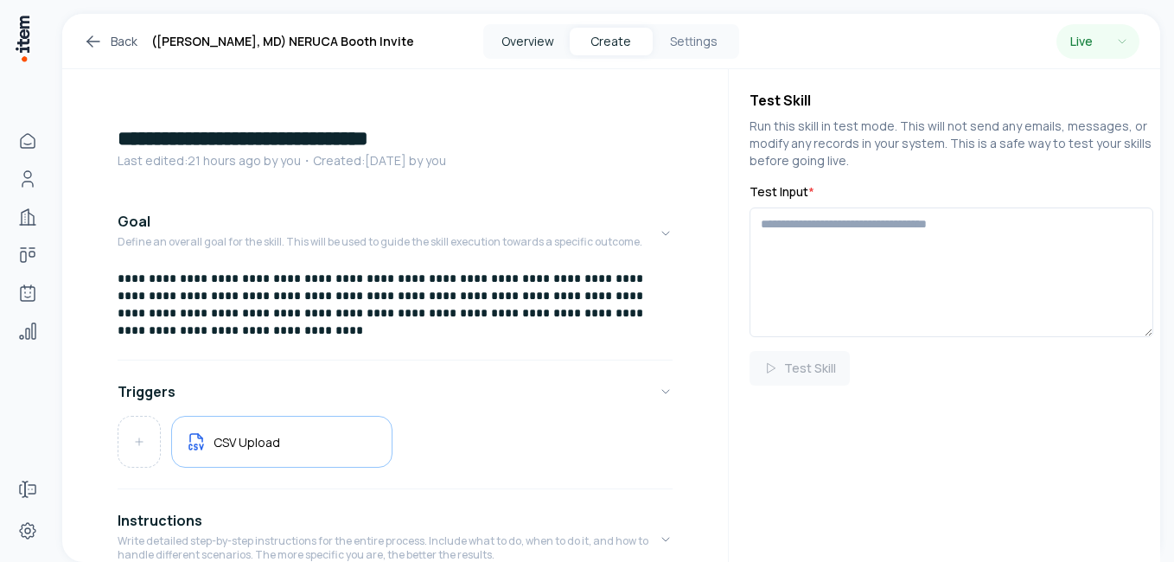
click at [520, 43] on button "Overview" at bounding box center [528, 42] width 83 height 28
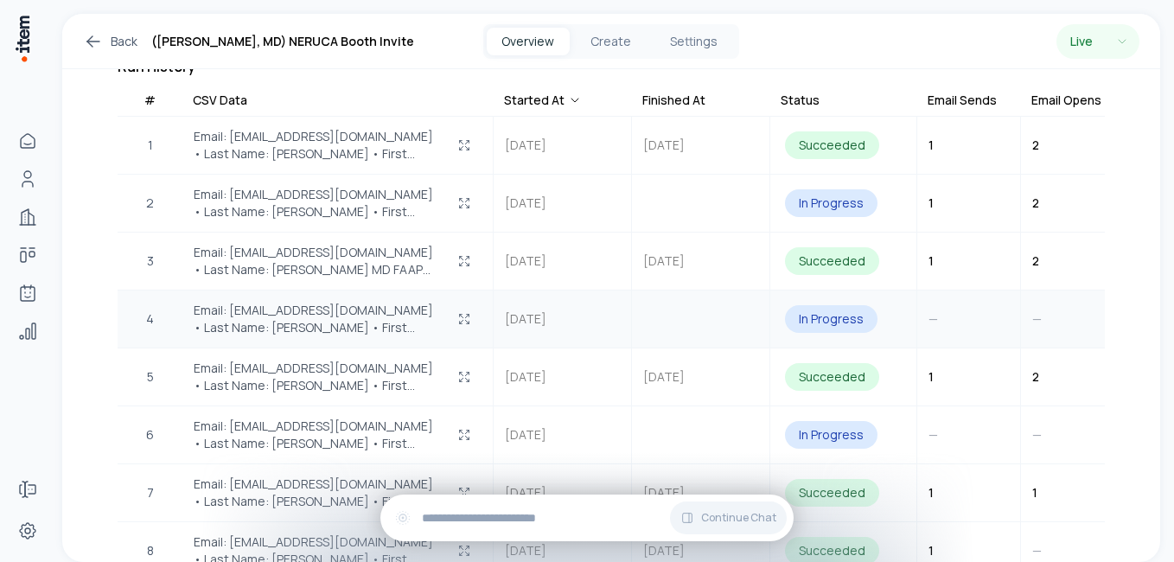
scroll to position [483, 0]
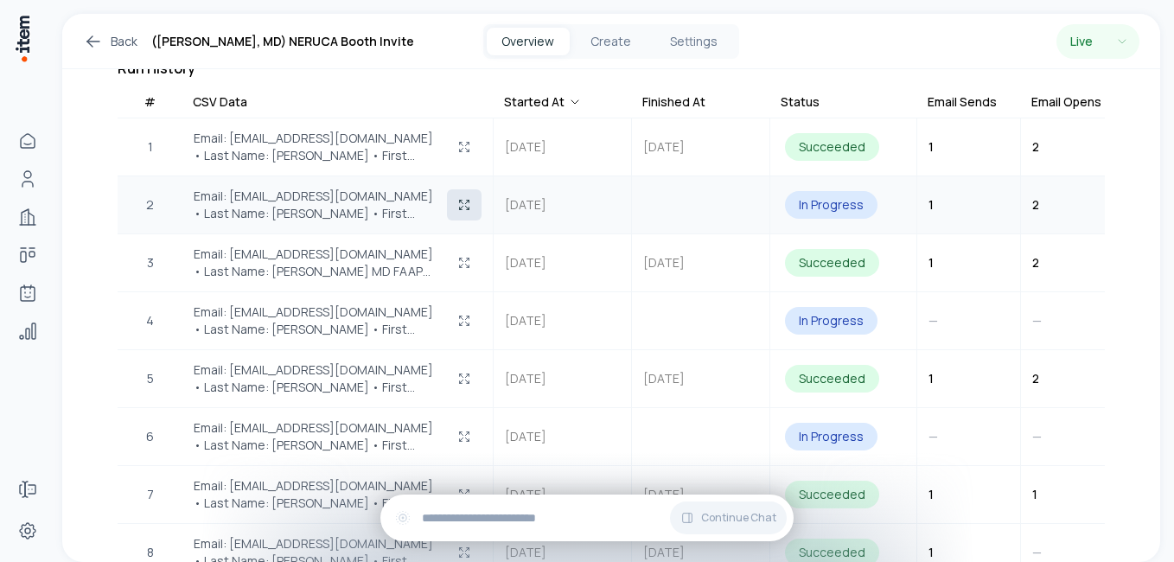
click at [460, 207] on icon "button" at bounding box center [464, 205] width 14 height 14
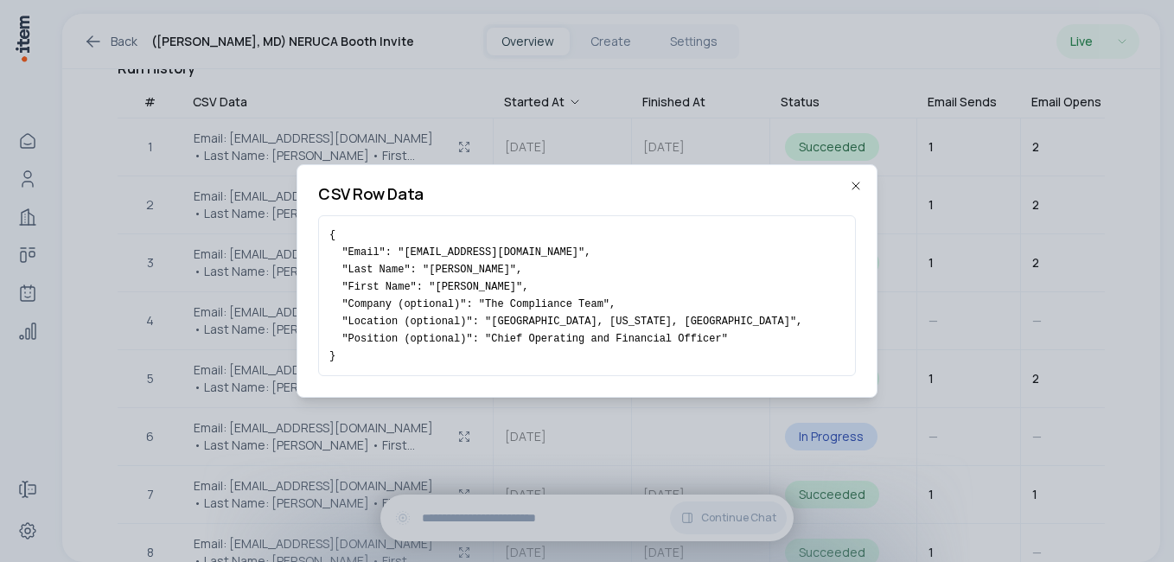
click at [860, 185] on icon "button" at bounding box center [856, 186] width 14 height 14
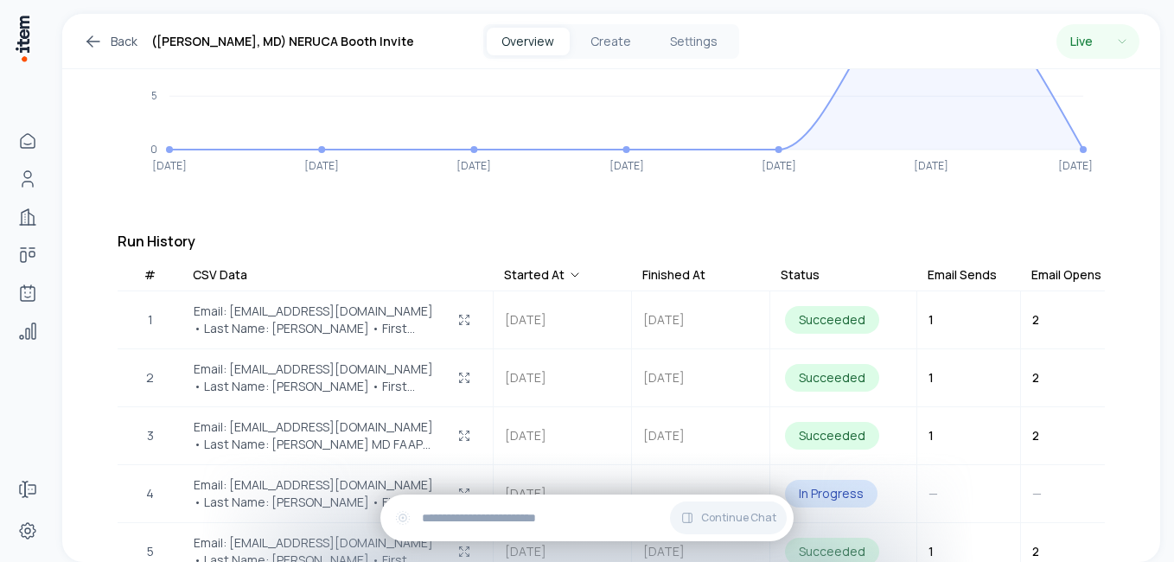
scroll to position [0, 0]
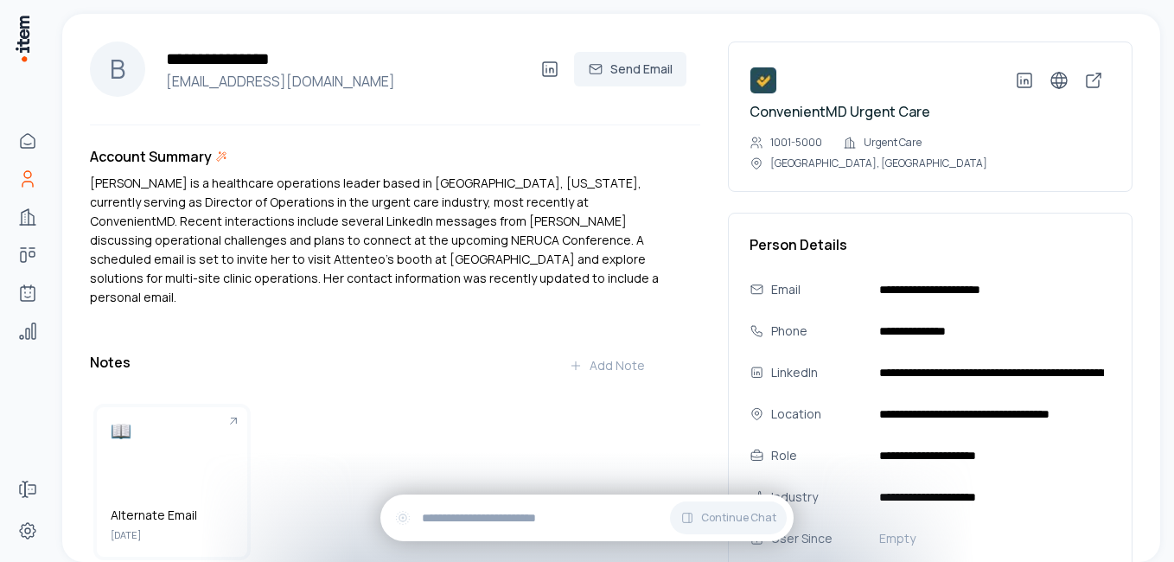
scroll to position [519, 0]
